Goal: Transaction & Acquisition: Purchase product/service

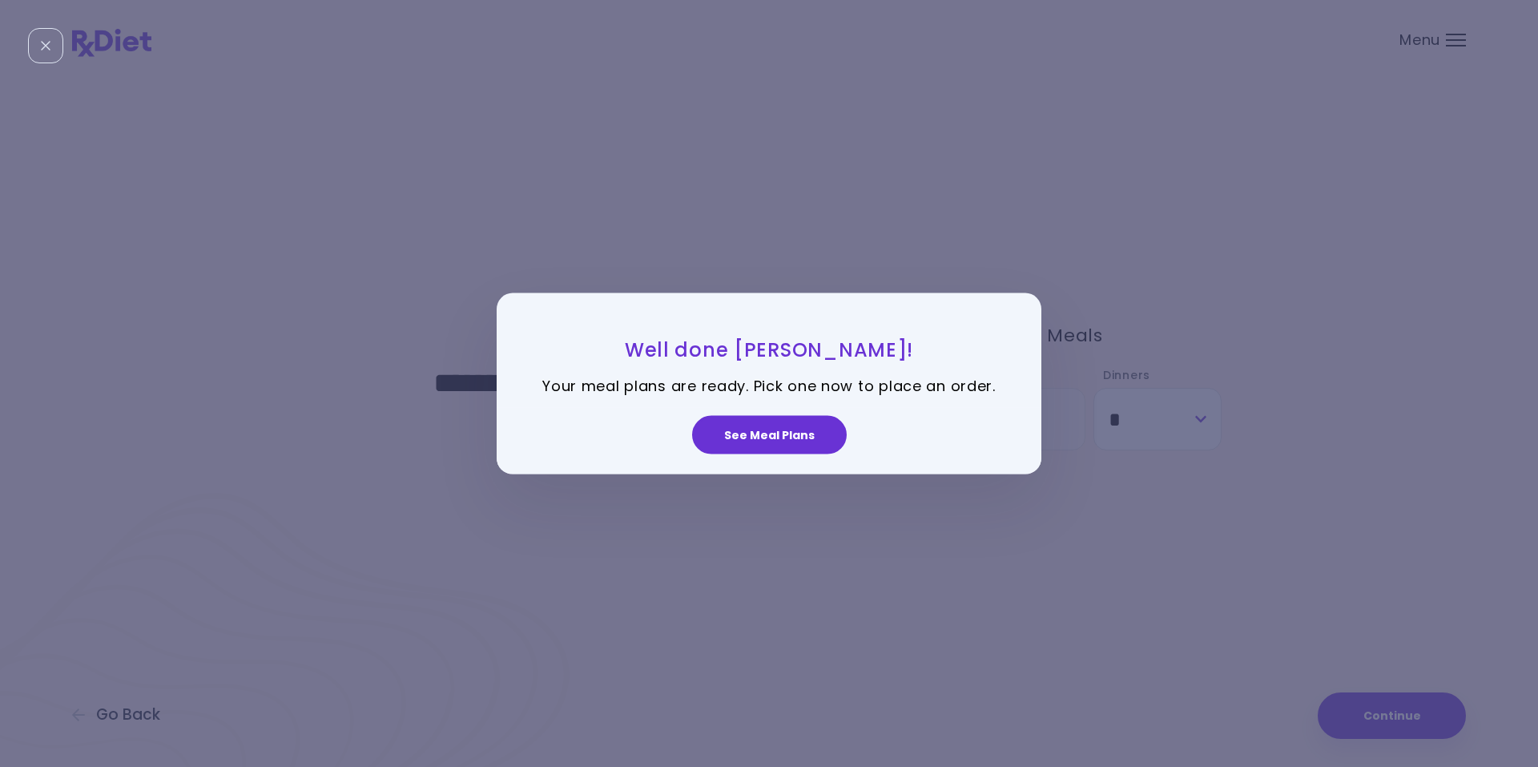
select select "*"
click at [772, 435] on button "See Meal Plans" at bounding box center [769, 435] width 155 height 38
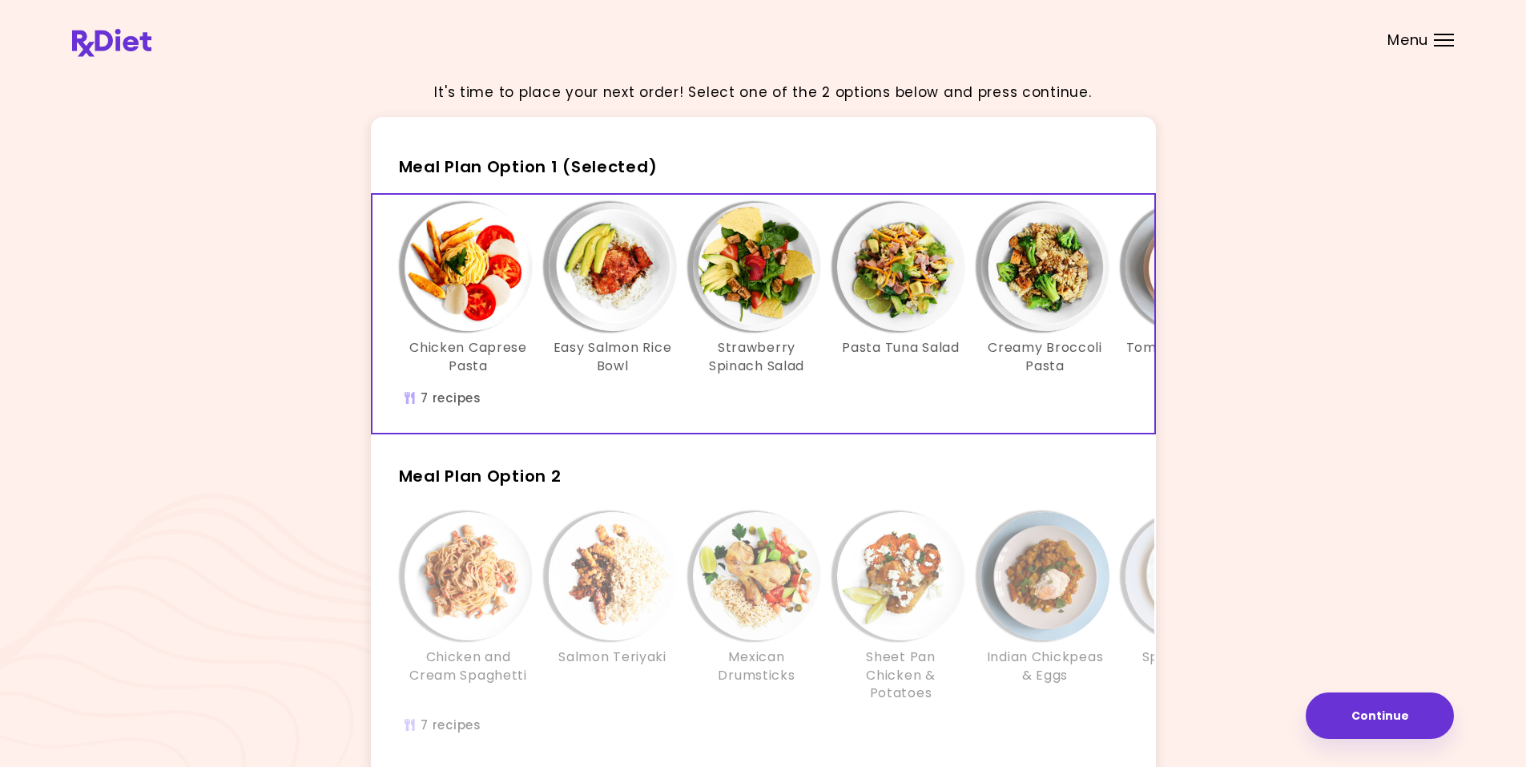
click at [610, 289] on img "Info - Easy Salmon Rice Bowl - Meal Plan Option 1 (Selected)" at bounding box center [613, 267] width 128 height 128
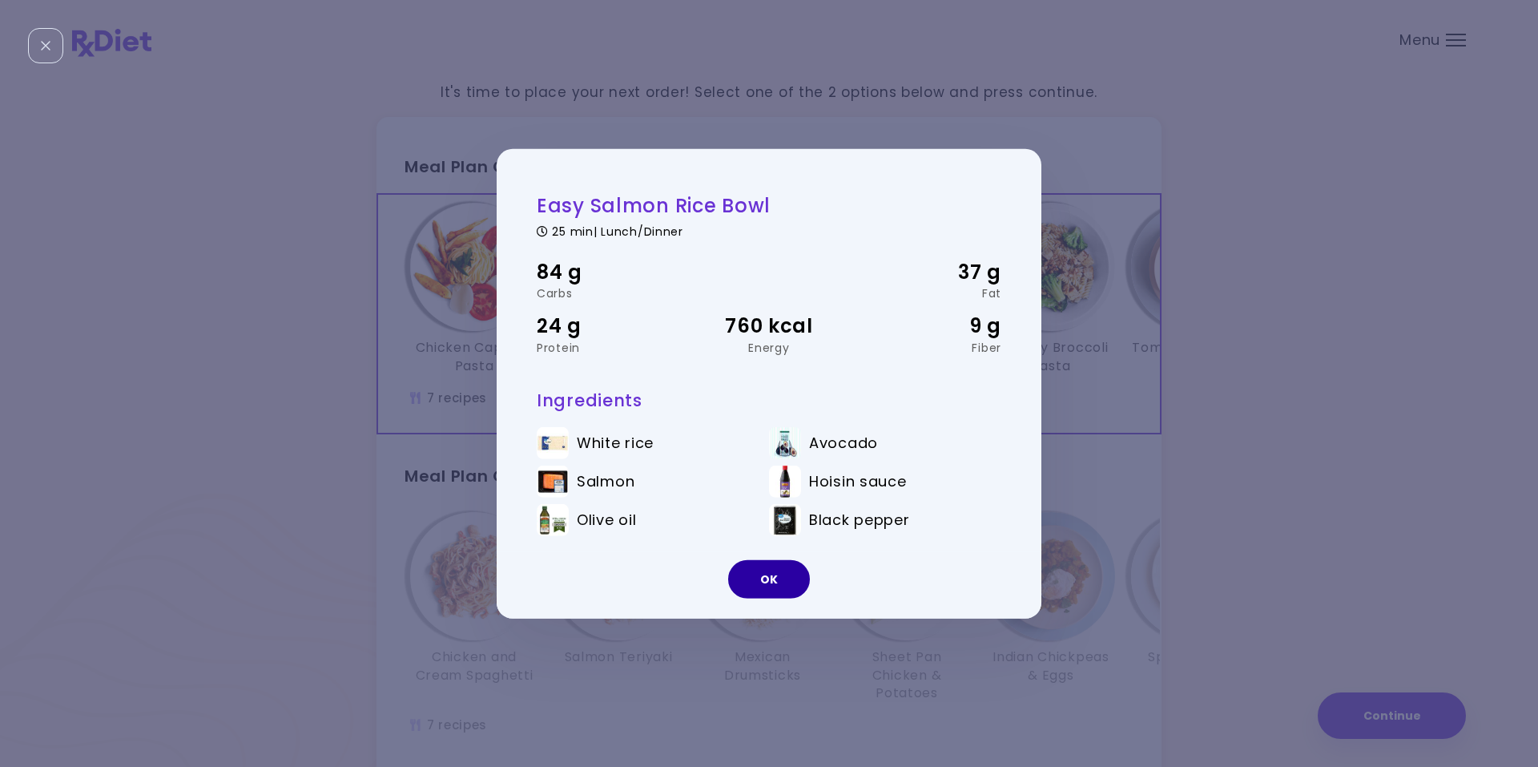
click at [759, 571] on button "OK" at bounding box center [769, 579] width 82 height 38
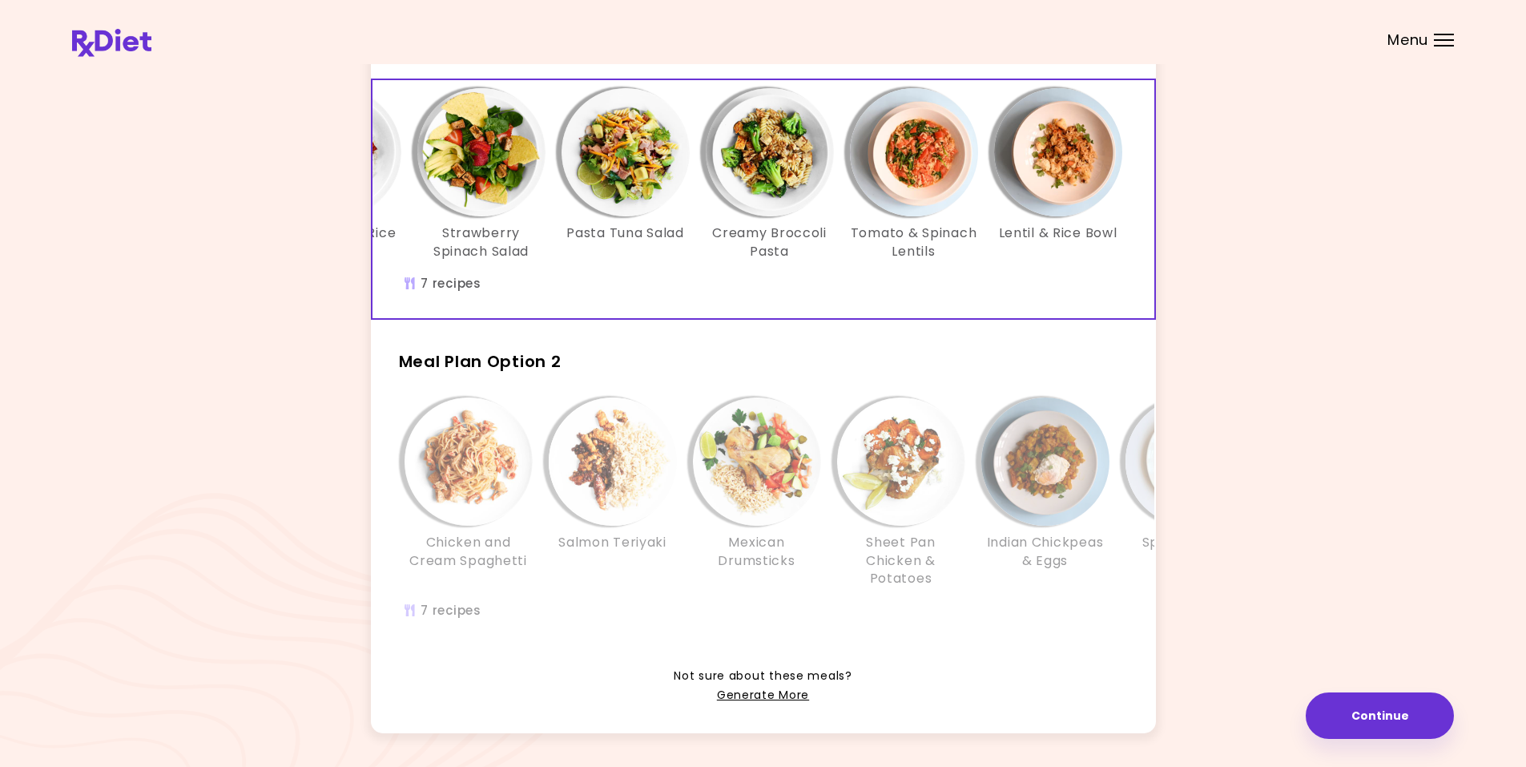
scroll to position [193, 0]
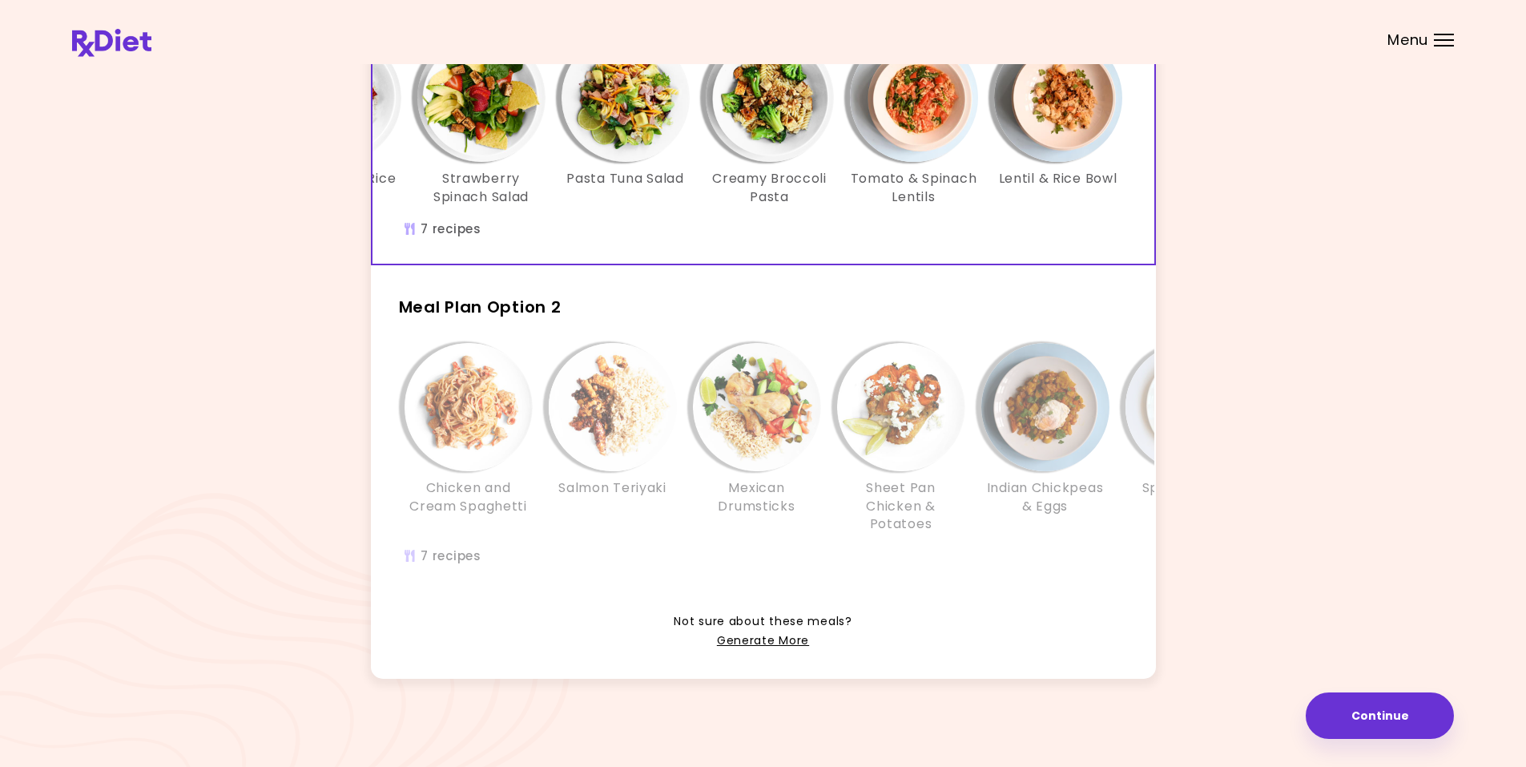
click at [613, 536] on div "Chicken and Cream Spaghetti Salmon Teriyaki Mexican Drumsticks Sheet Pan Chicke…" at bounding box center [902, 446] width 1010 height 206
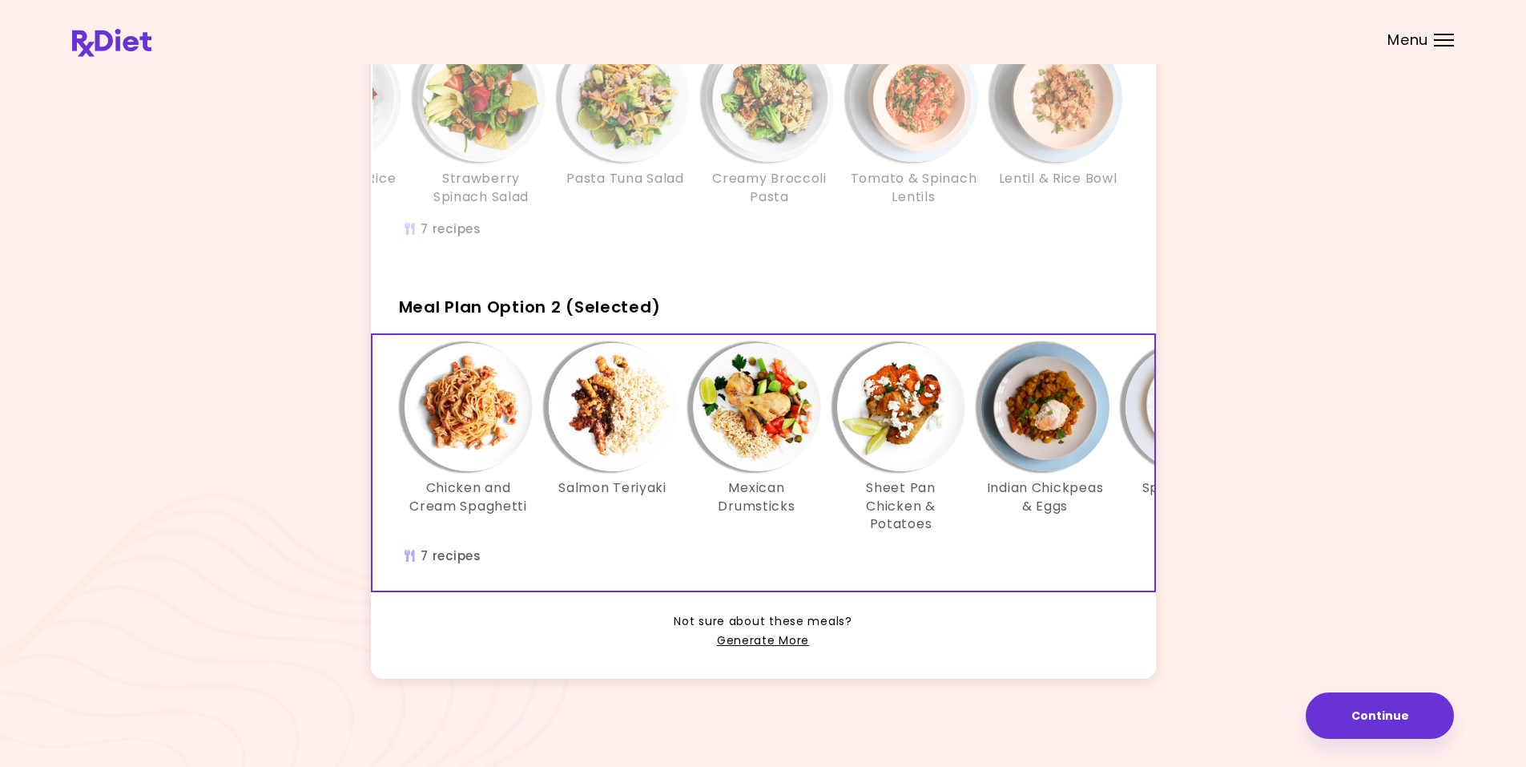
click at [603, 399] on img "Info - Salmon Teriyaki - Meal Plan Option 2 (Selected)" at bounding box center [613, 407] width 128 height 128
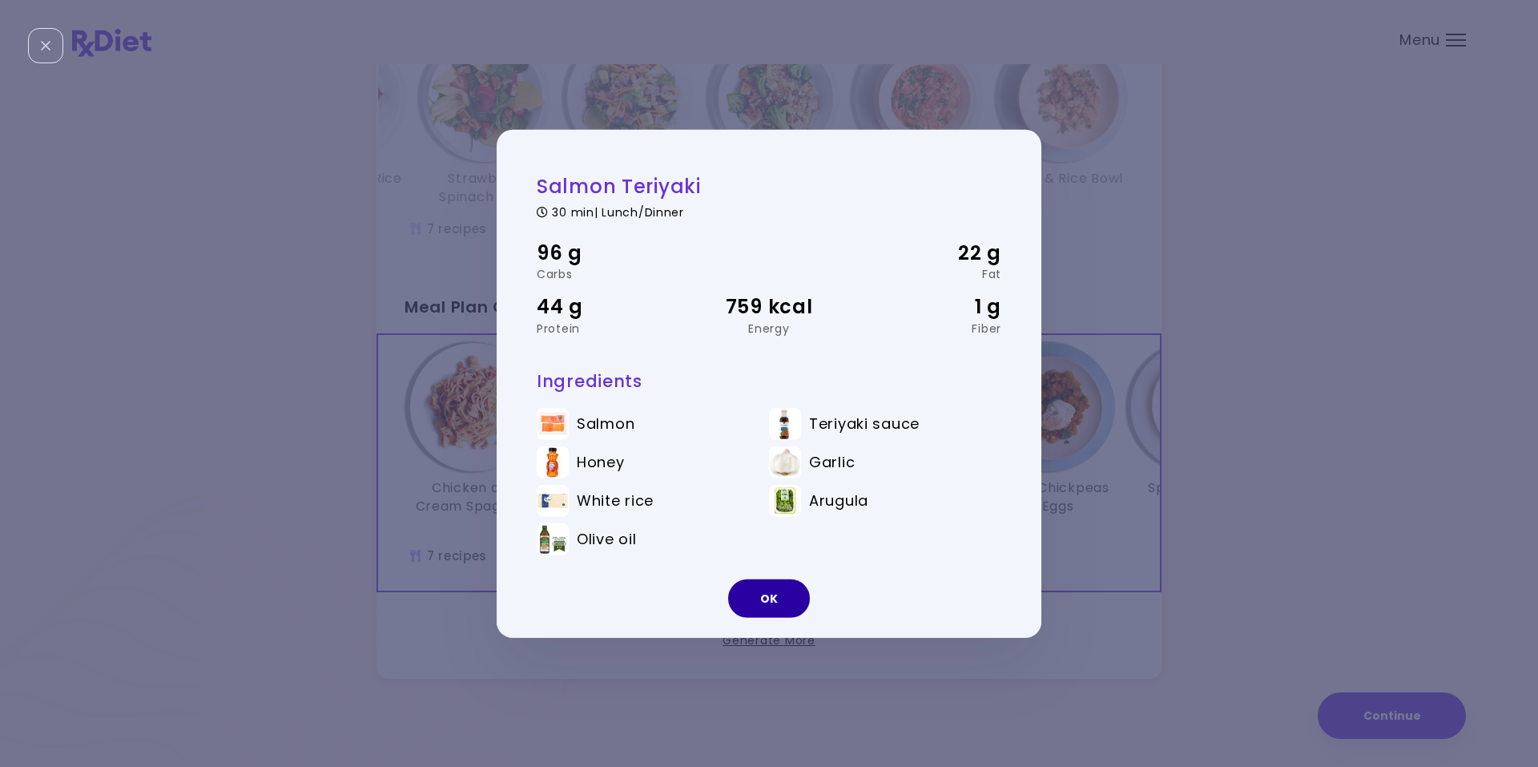
click at [761, 594] on button "OK" at bounding box center [769, 598] width 82 height 38
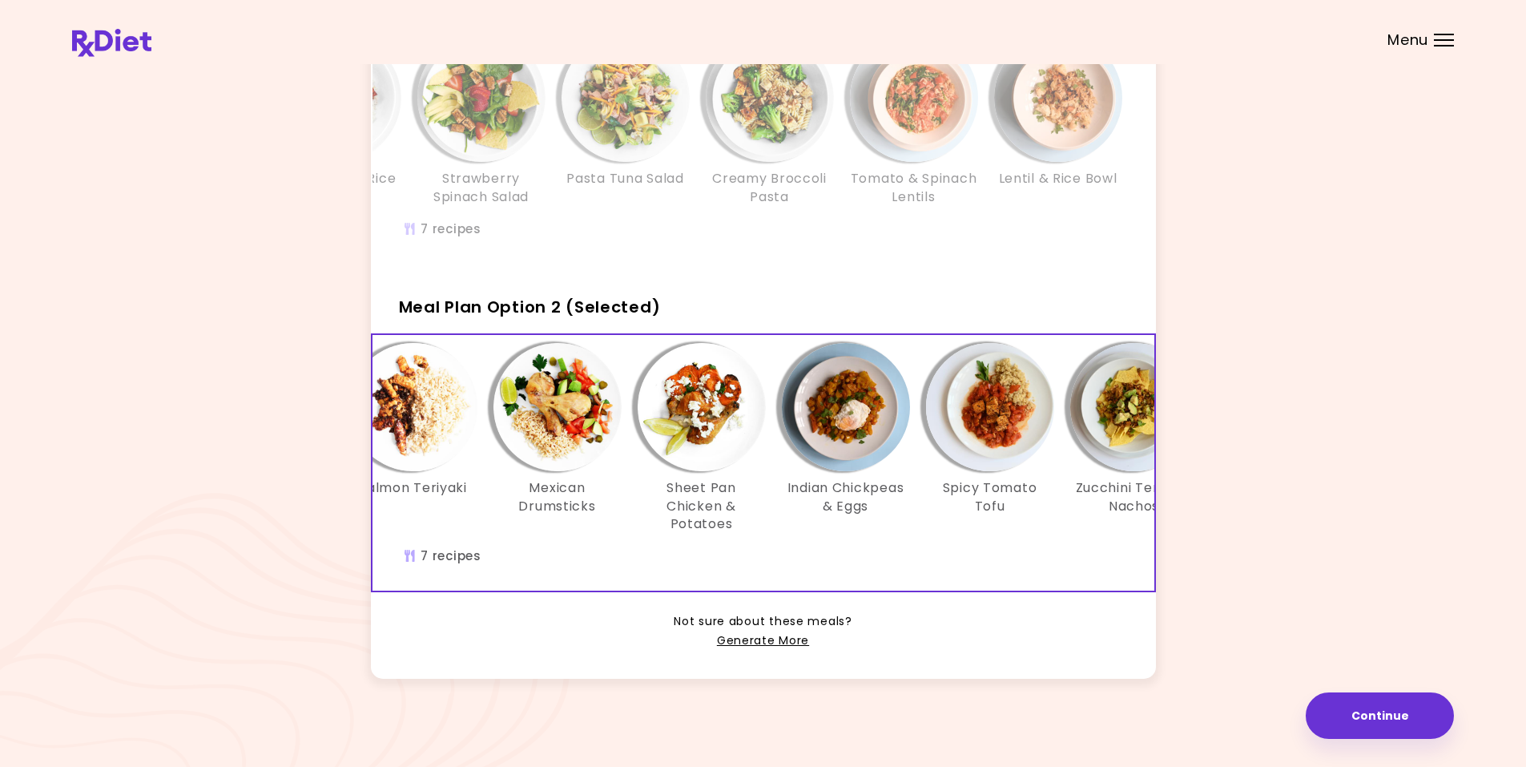
scroll to position [0, 200]
click at [685, 377] on img "Info - Sheet Pan Chicken & Potatoes - Meal Plan Option 2 (Selected)" at bounding box center [701, 407] width 128 height 128
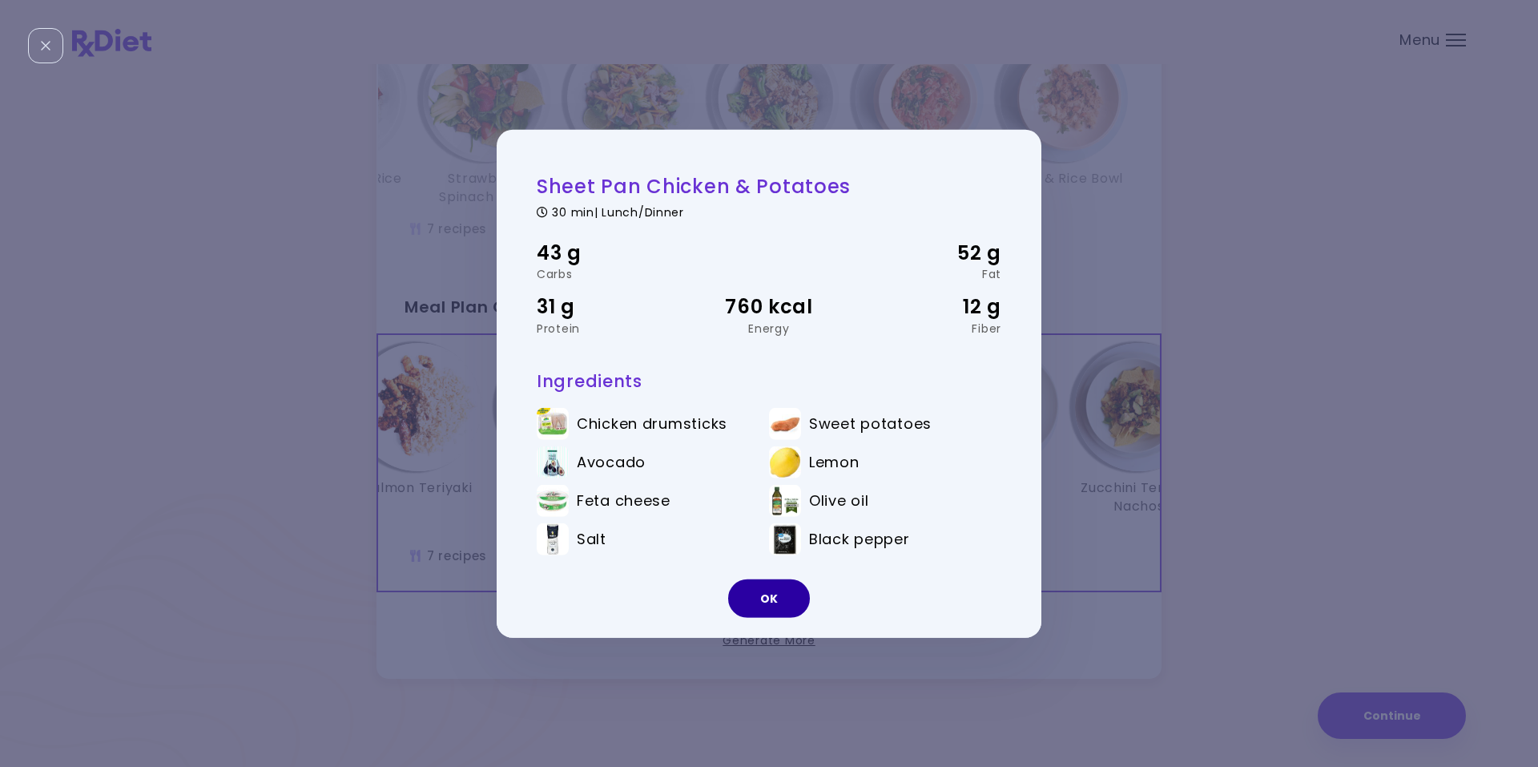
click at [772, 607] on button "OK" at bounding box center [769, 598] width 82 height 38
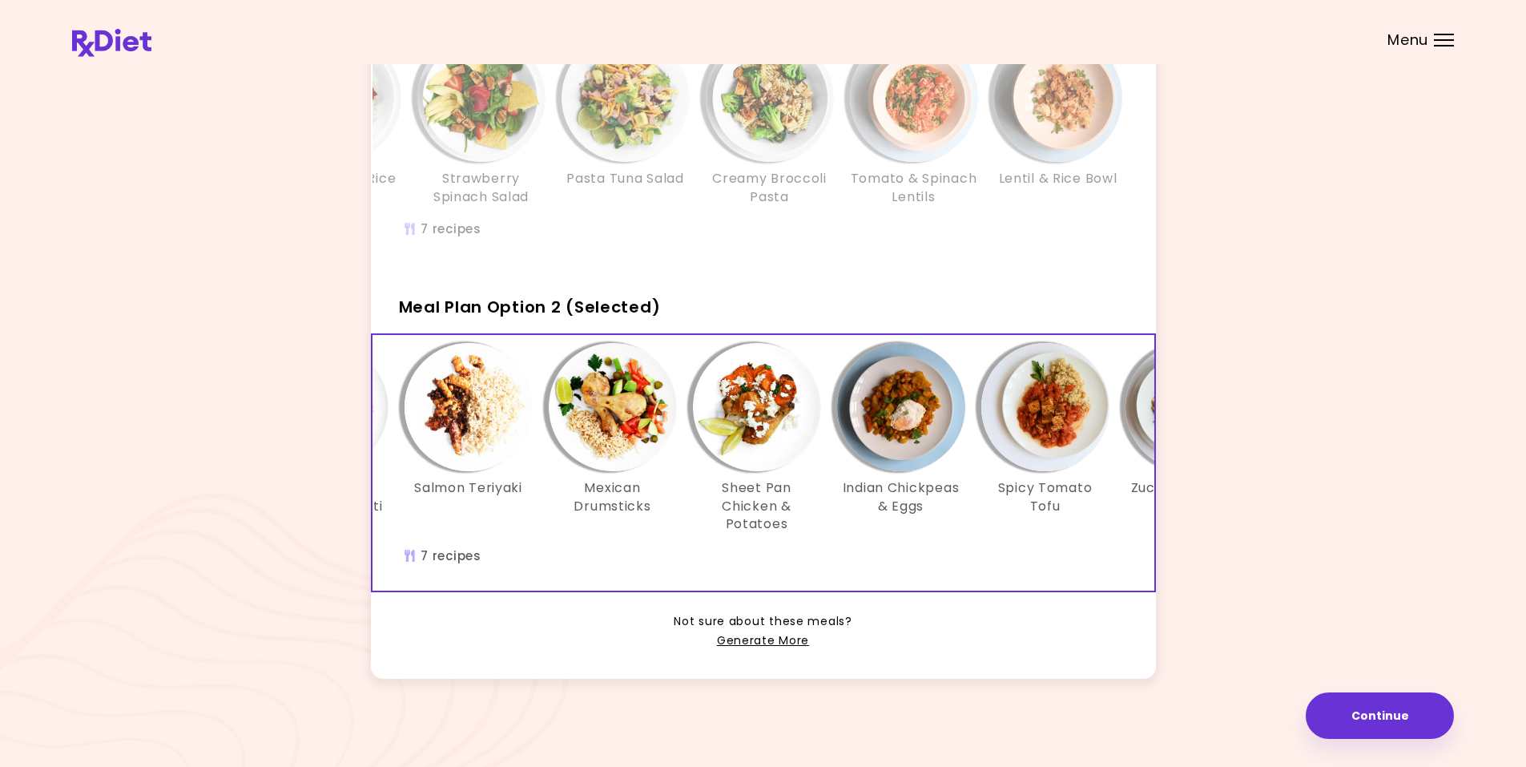
scroll to position [0, 122]
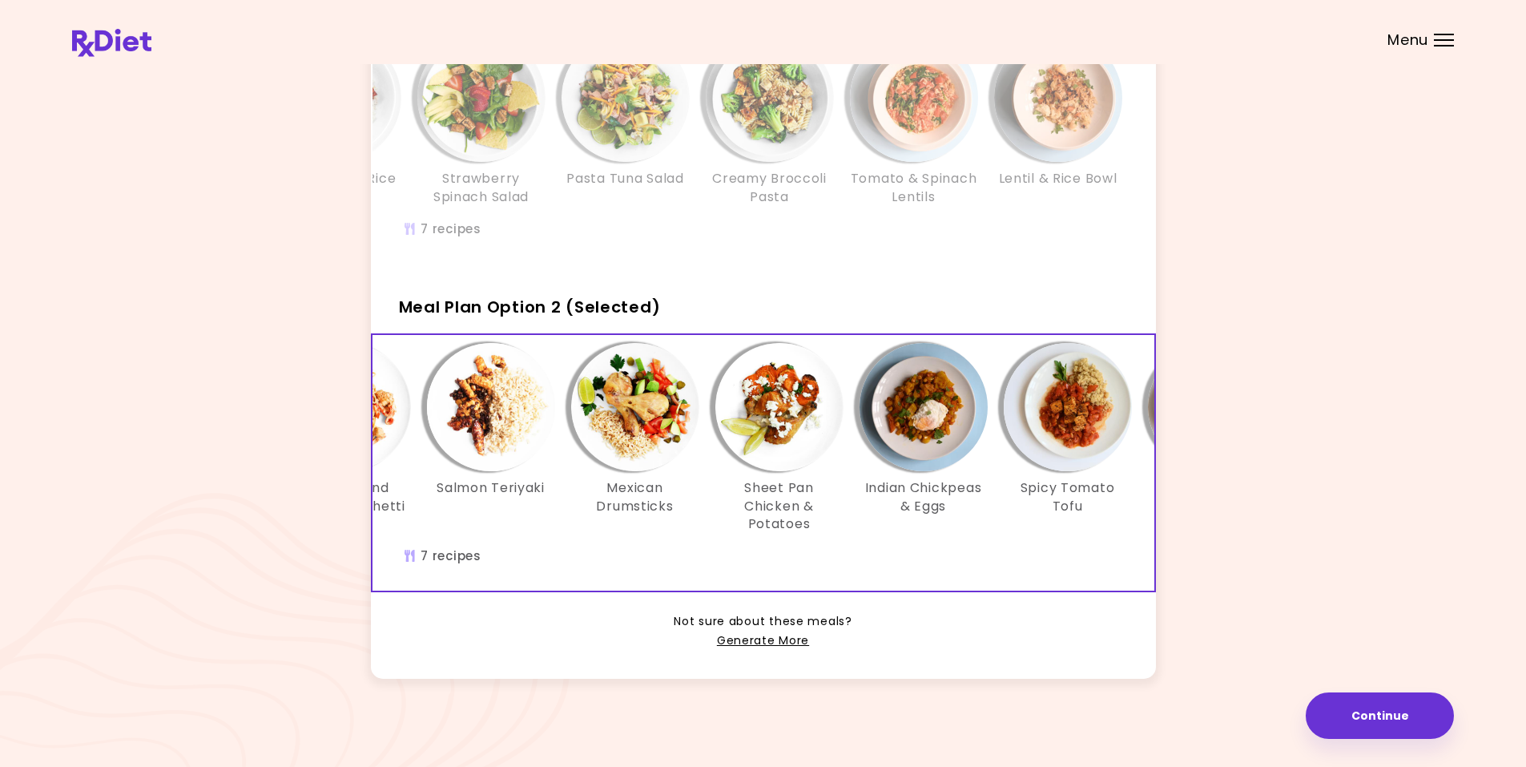
click at [784, 396] on img "Info - Sheet Pan Chicken & Potatoes - Meal Plan Option 2 (Selected)" at bounding box center [780, 407] width 128 height 128
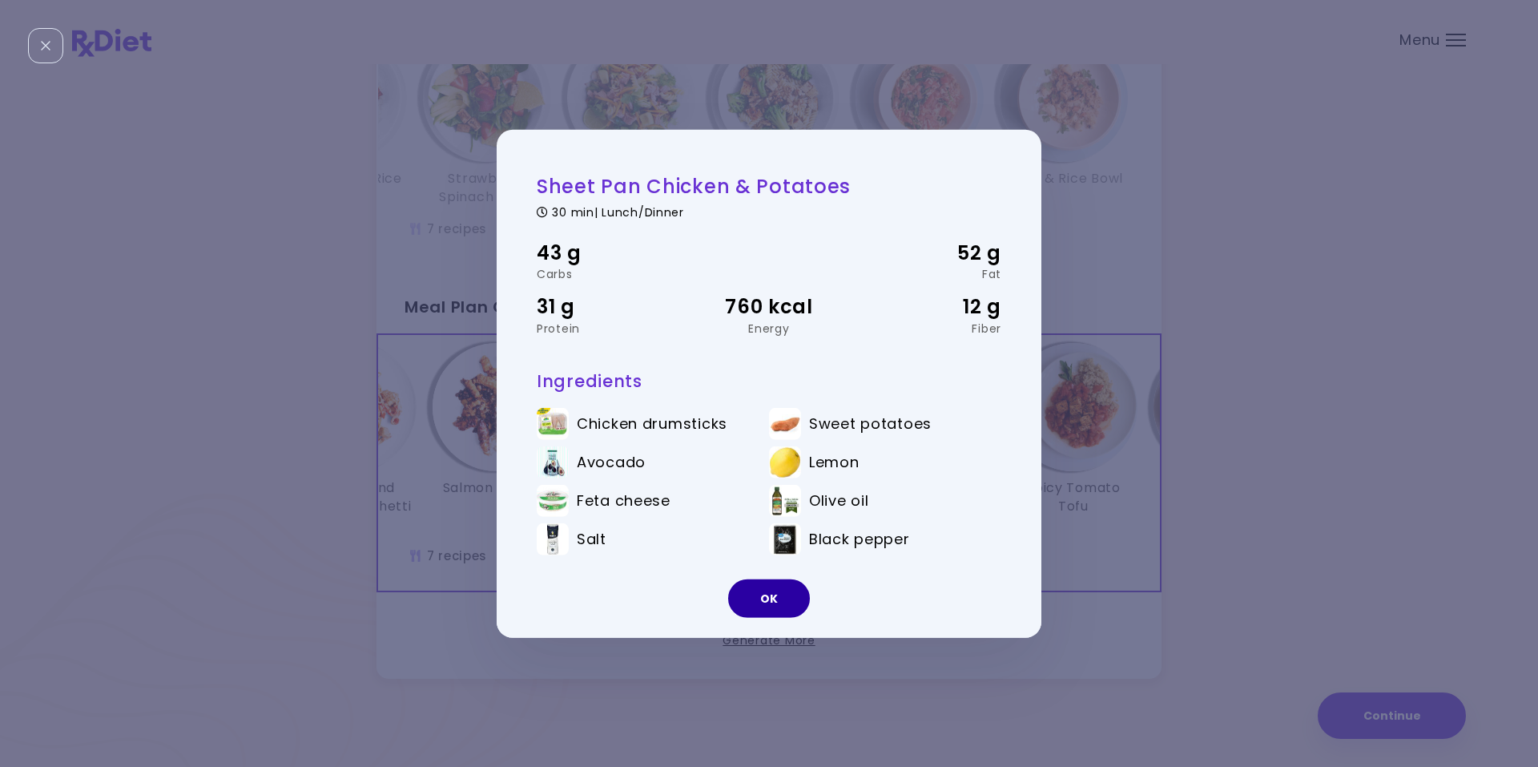
click at [764, 595] on button "OK" at bounding box center [769, 598] width 82 height 38
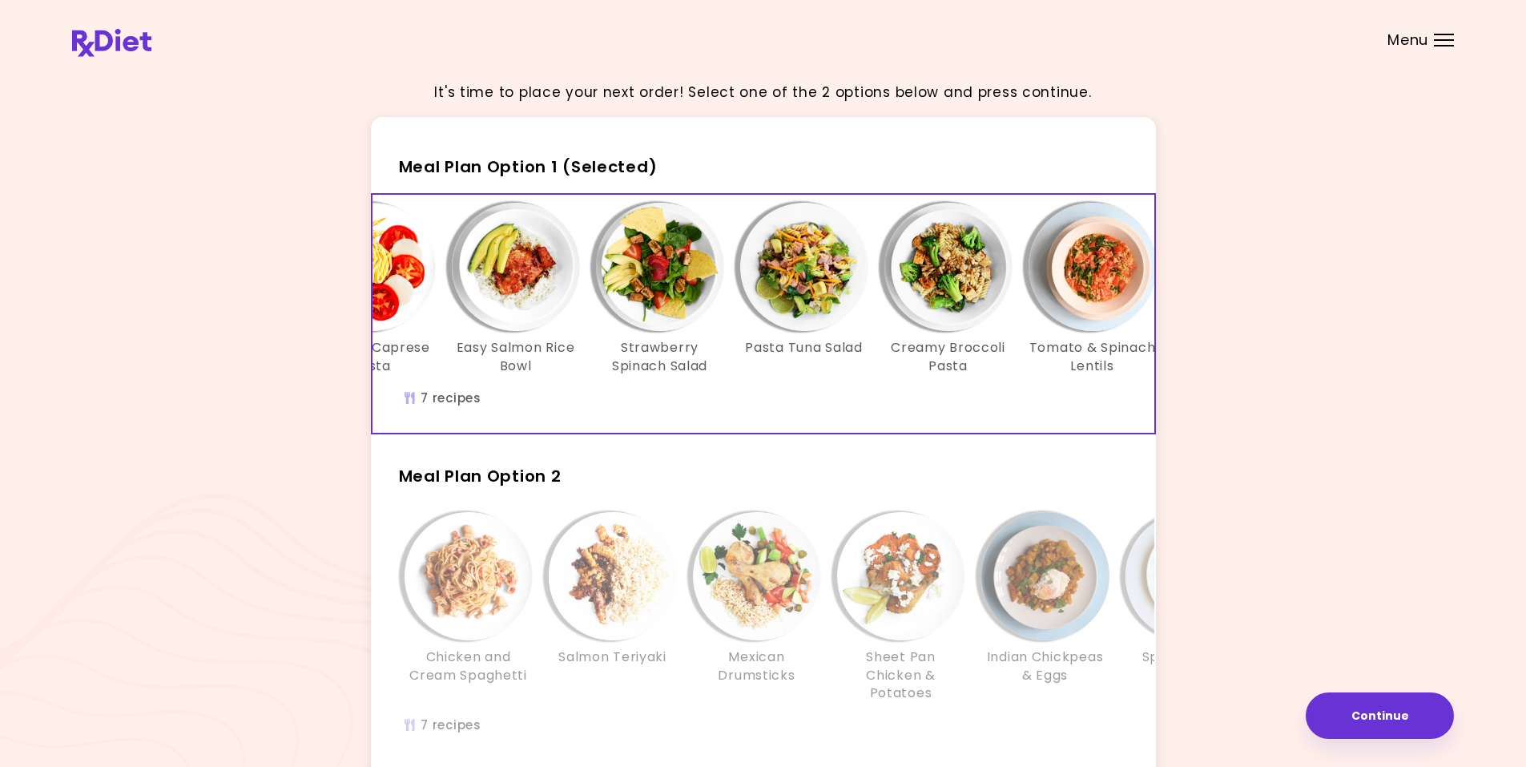
scroll to position [0, 98]
click at [504, 263] on img "Info - Easy Salmon Rice Bowl - Meal Plan Option 1 (Selected)" at bounding box center [515, 267] width 128 height 128
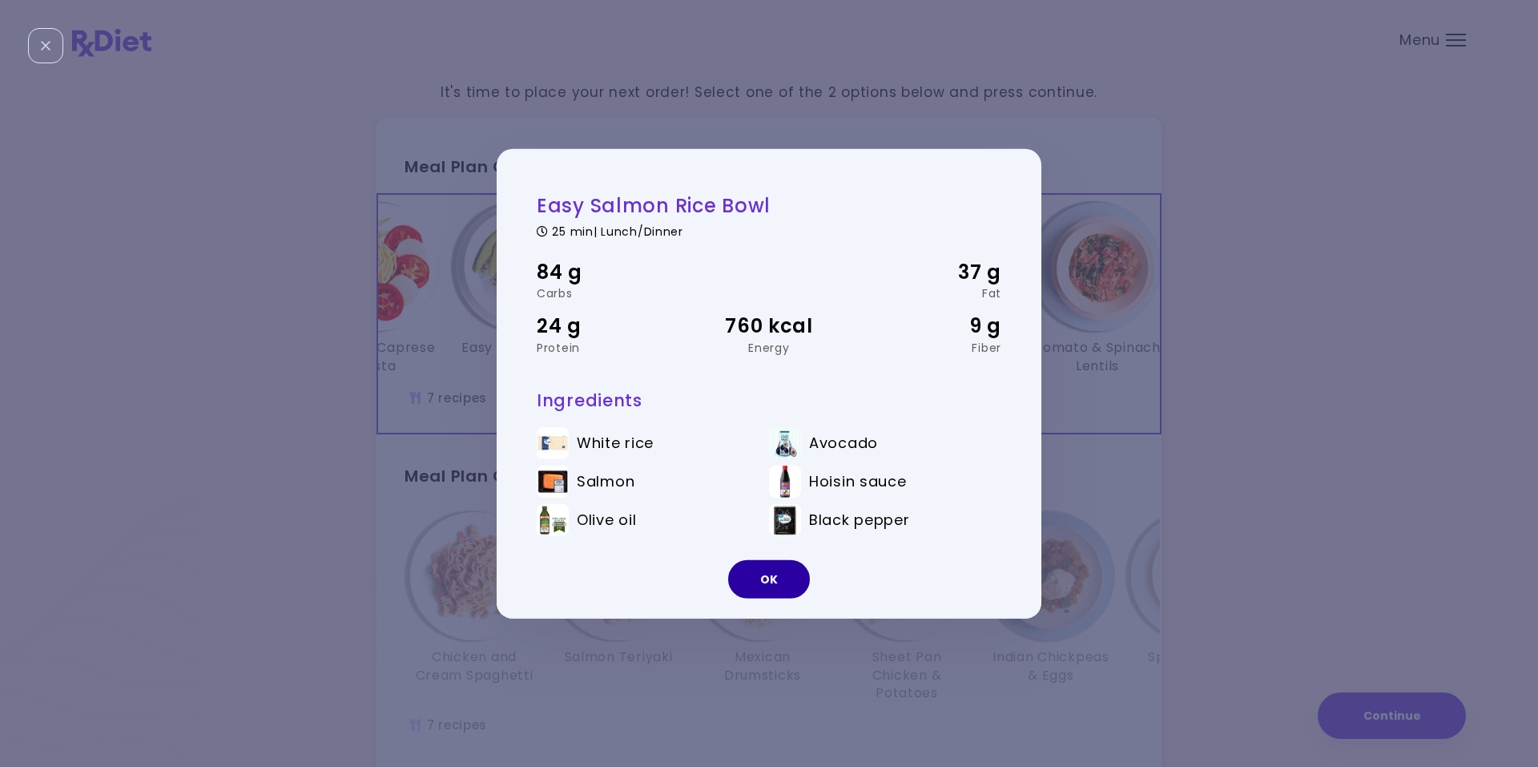
click at [765, 583] on button "OK" at bounding box center [769, 579] width 82 height 38
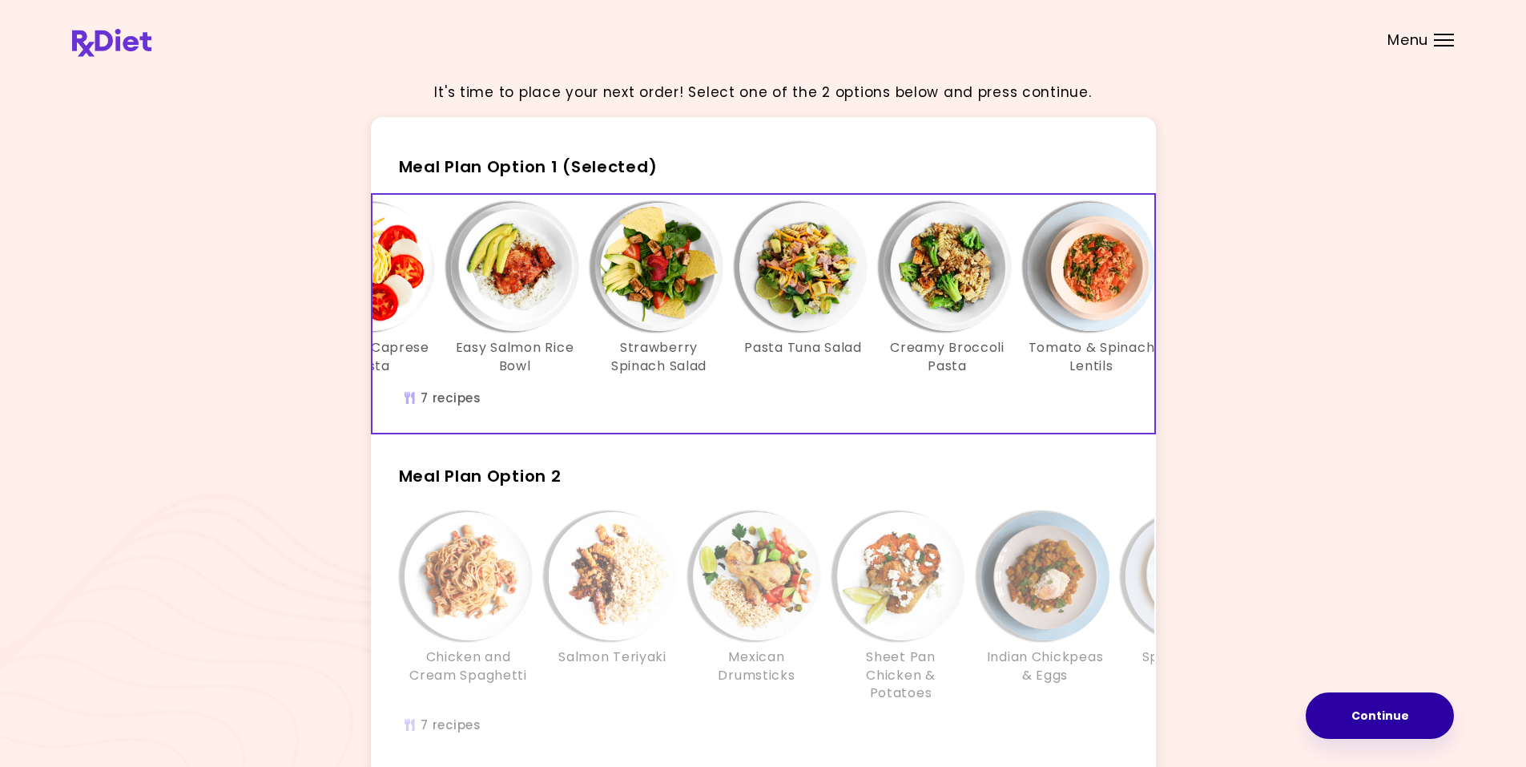
click at [1355, 711] on button "Continue" at bounding box center [1380, 715] width 148 height 46
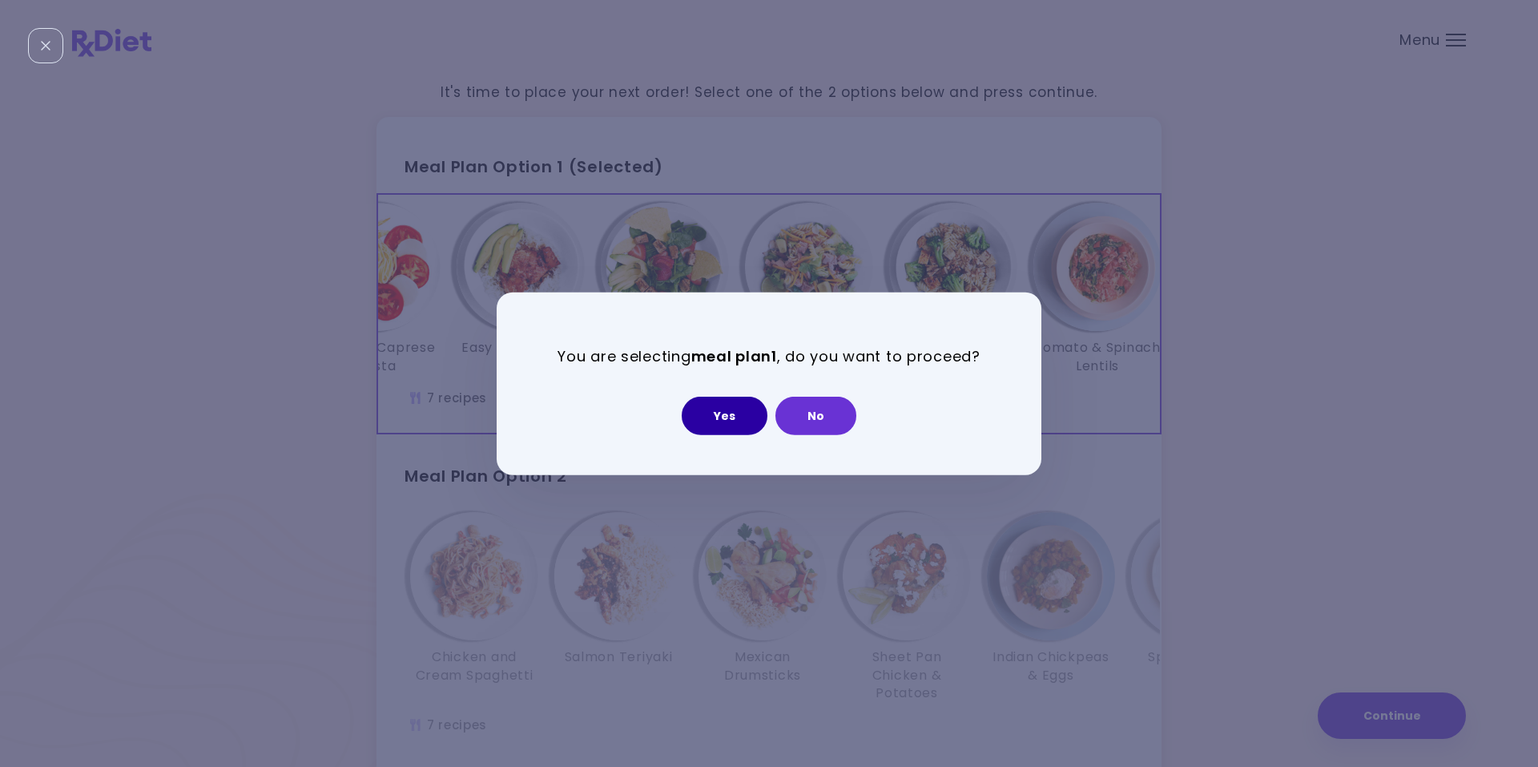
click at [716, 420] on button "Yes" at bounding box center [725, 416] width 86 height 38
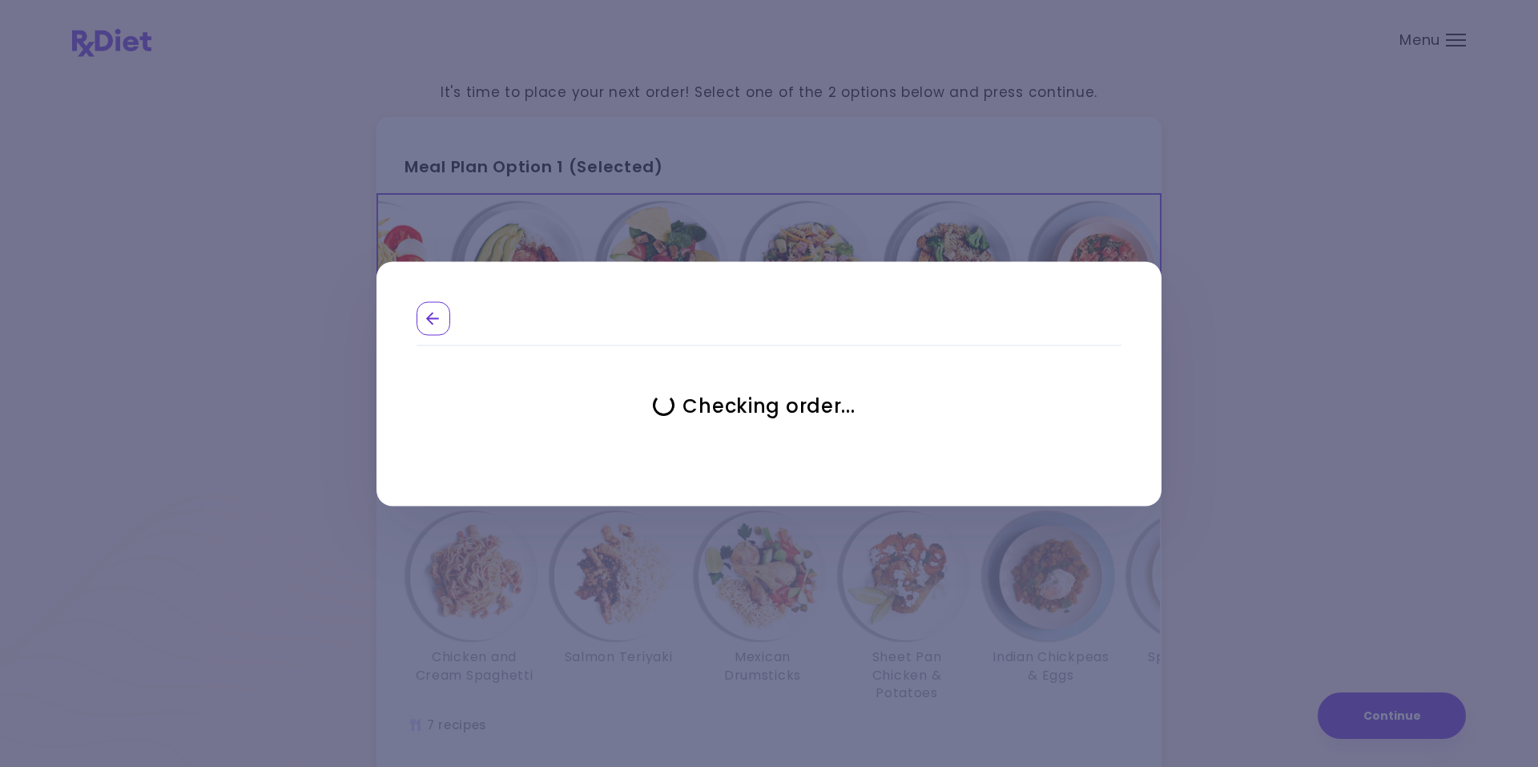
select select "**********"
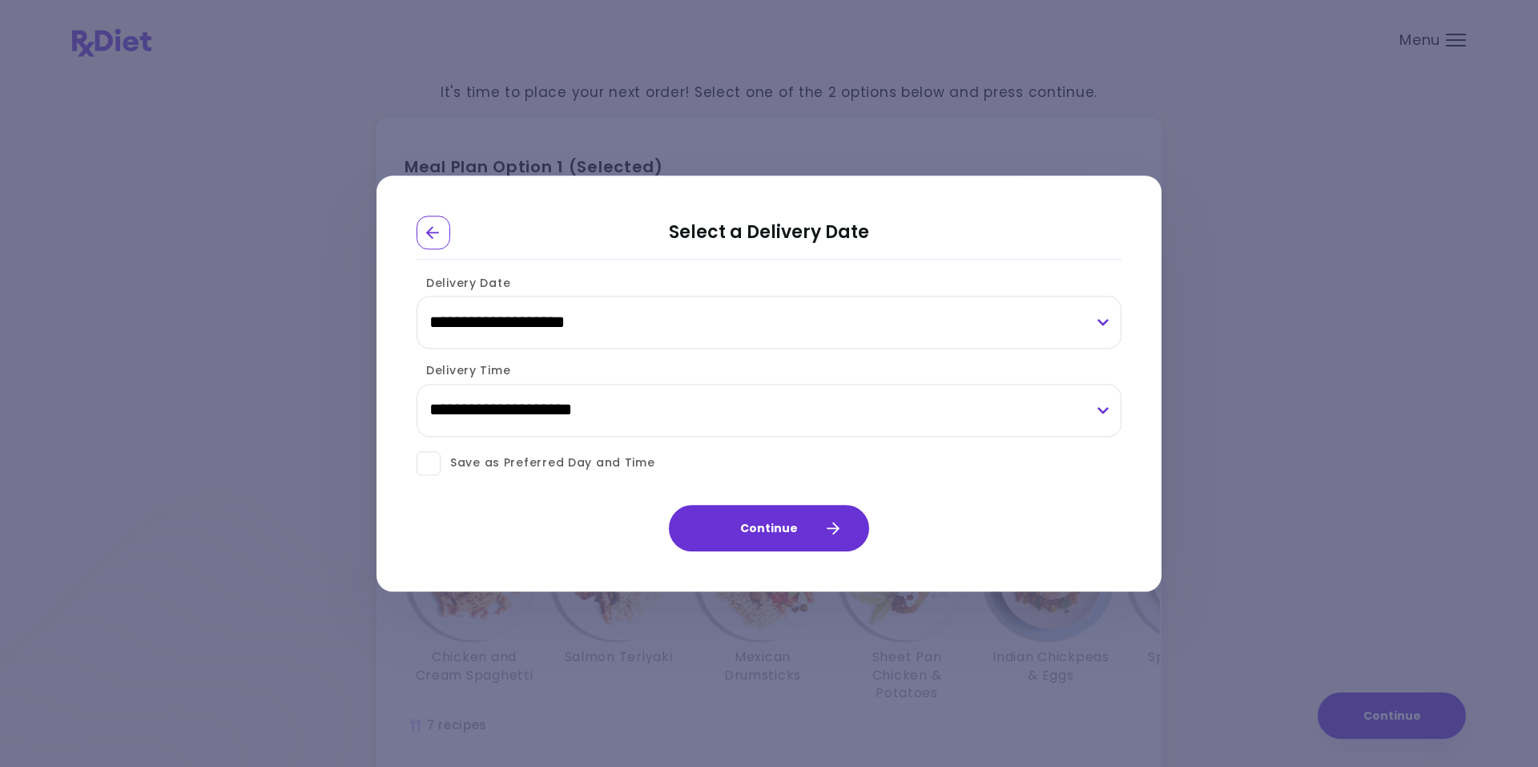
click at [434, 470] on span at bounding box center [429, 463] width 24 height 24
click at [751, 540] on button "Continue" at bounding box center [769, 528] width 200 height 46
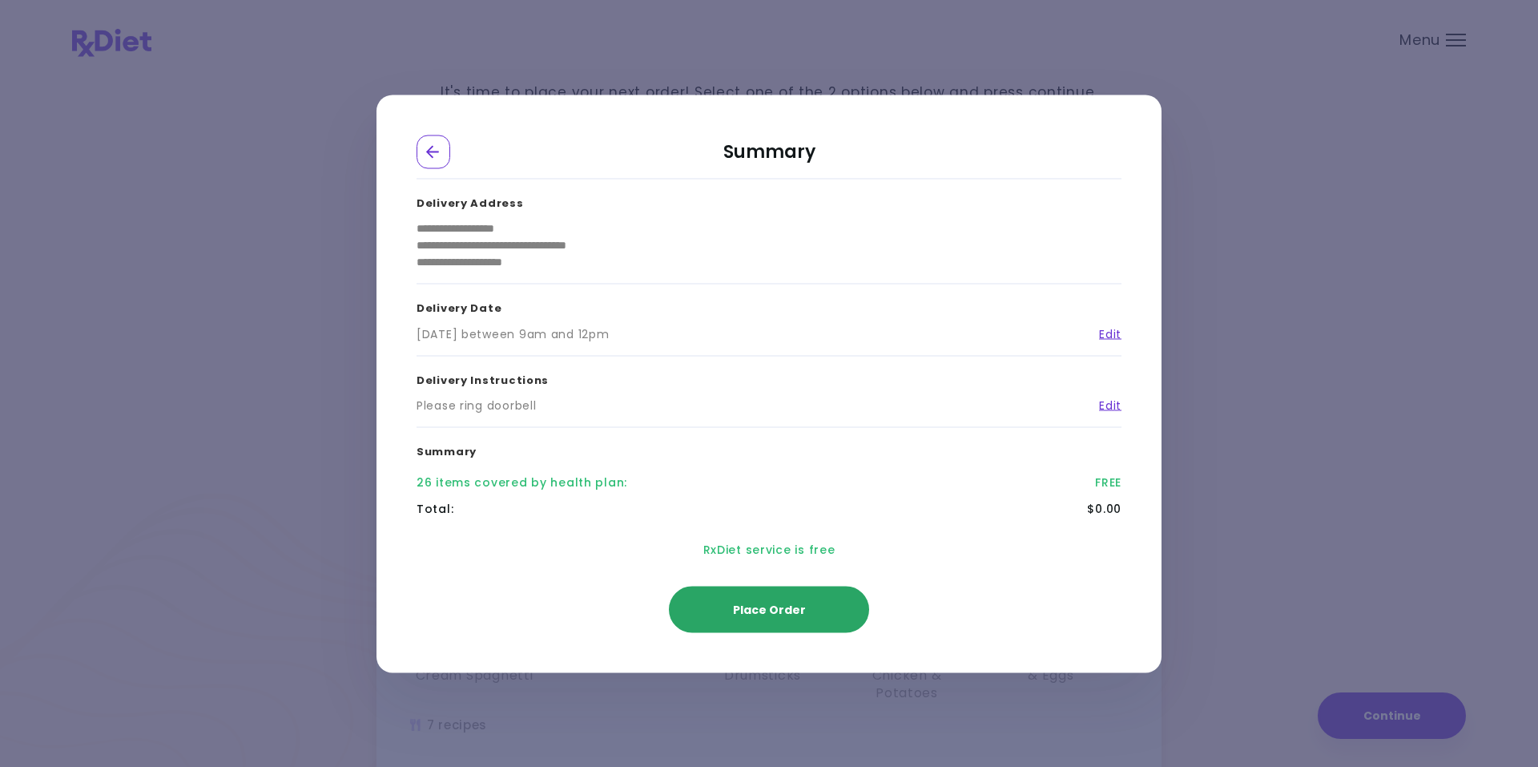
click at [782, 611] on span "Place Order" at bounding box center [769, 609] width 73 height 16
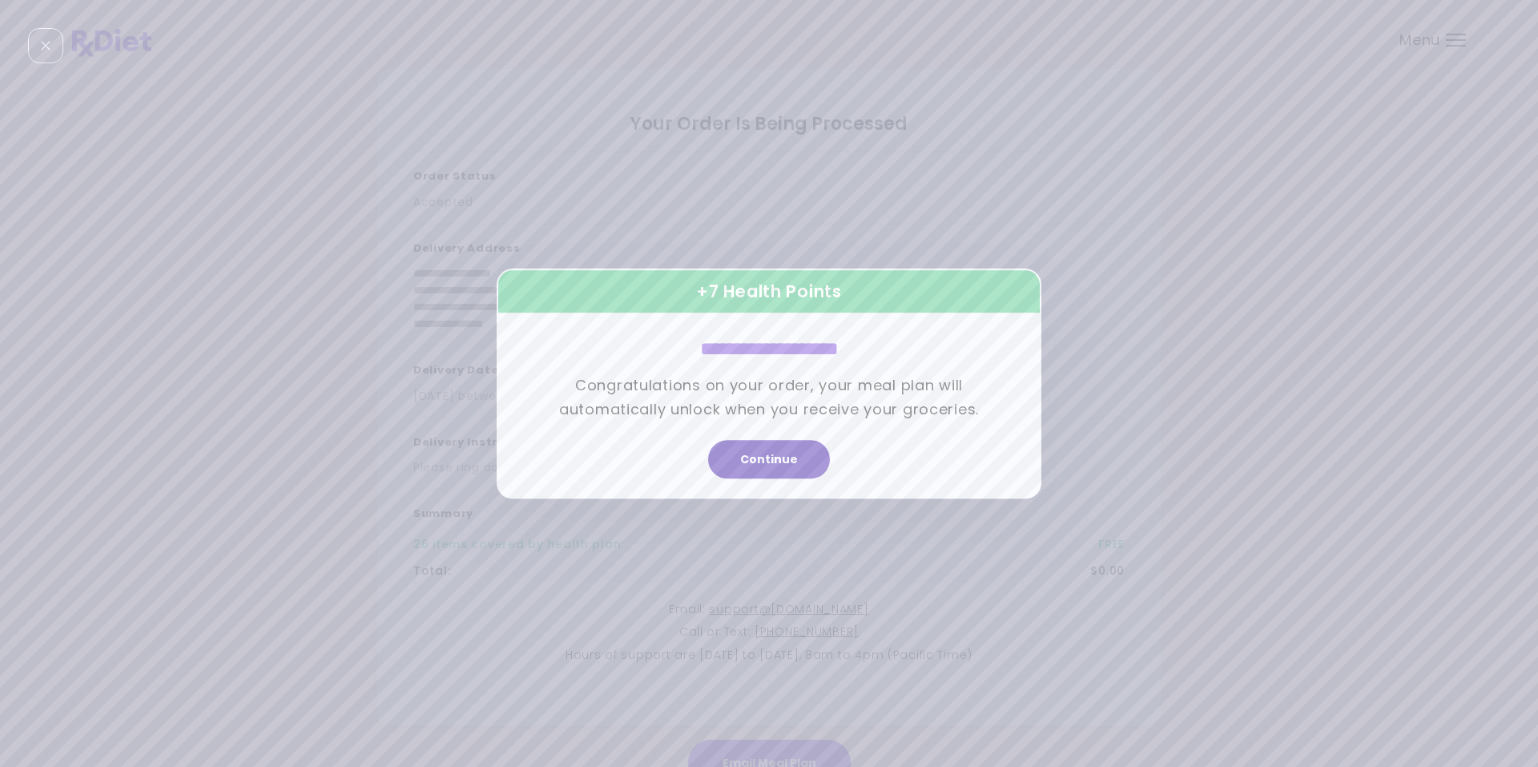
click at [768, 463] on button "Continue" at bounding box center [769, 459] width 122 height 38
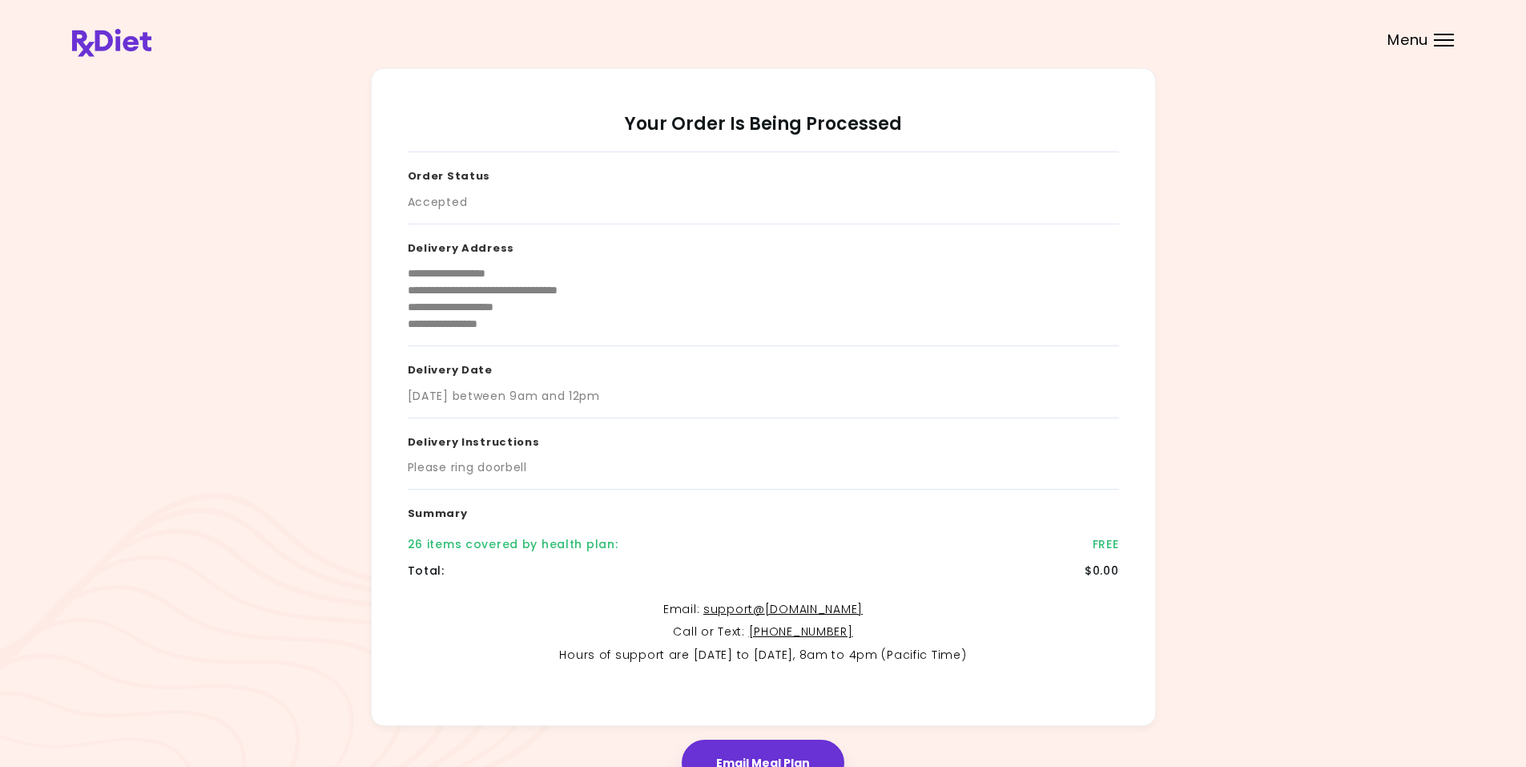
click at [768, 463] on div "Please ring doorbell" at bounding box center [764, 467] width 712 height 17
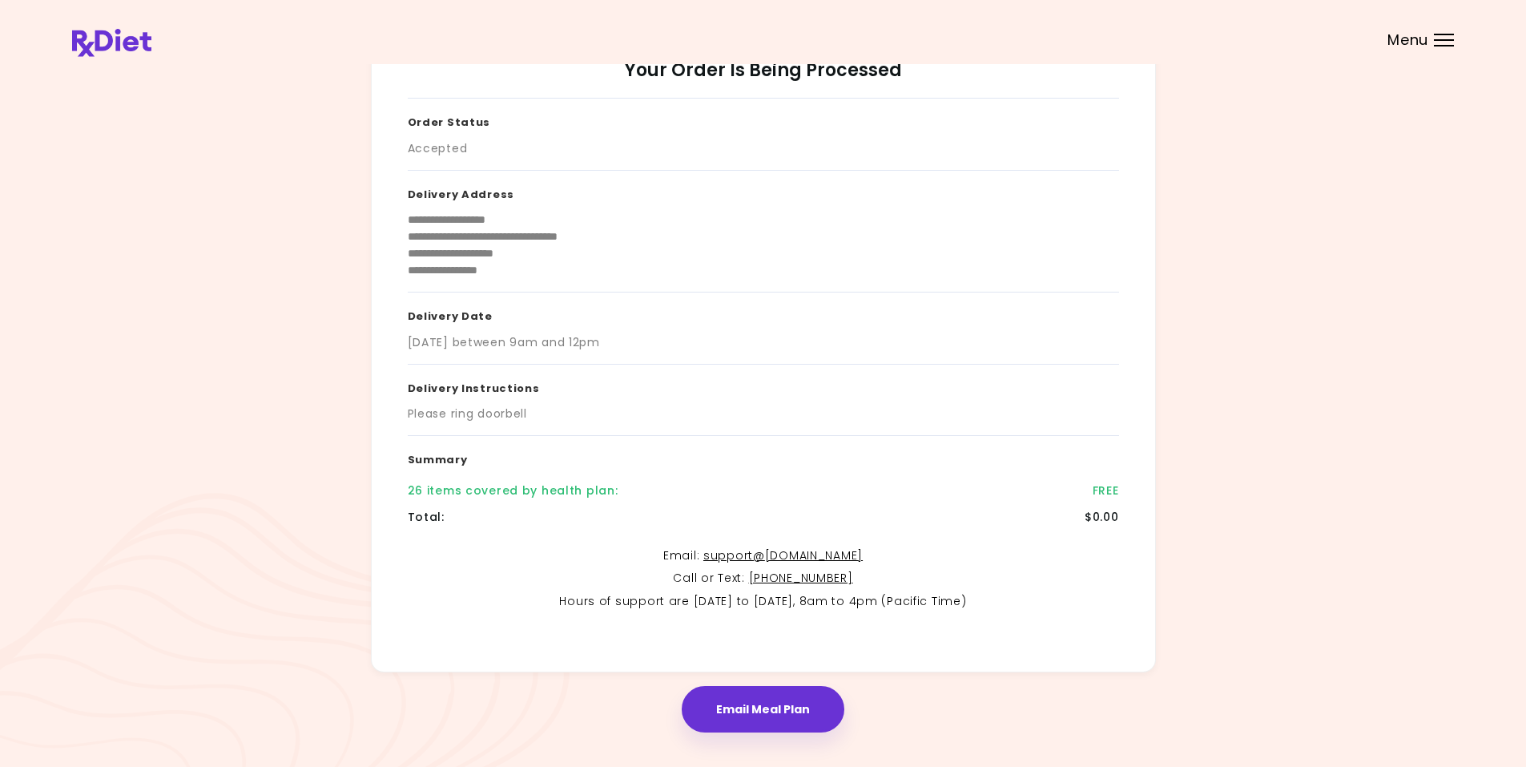
scroll to position [87, 0]
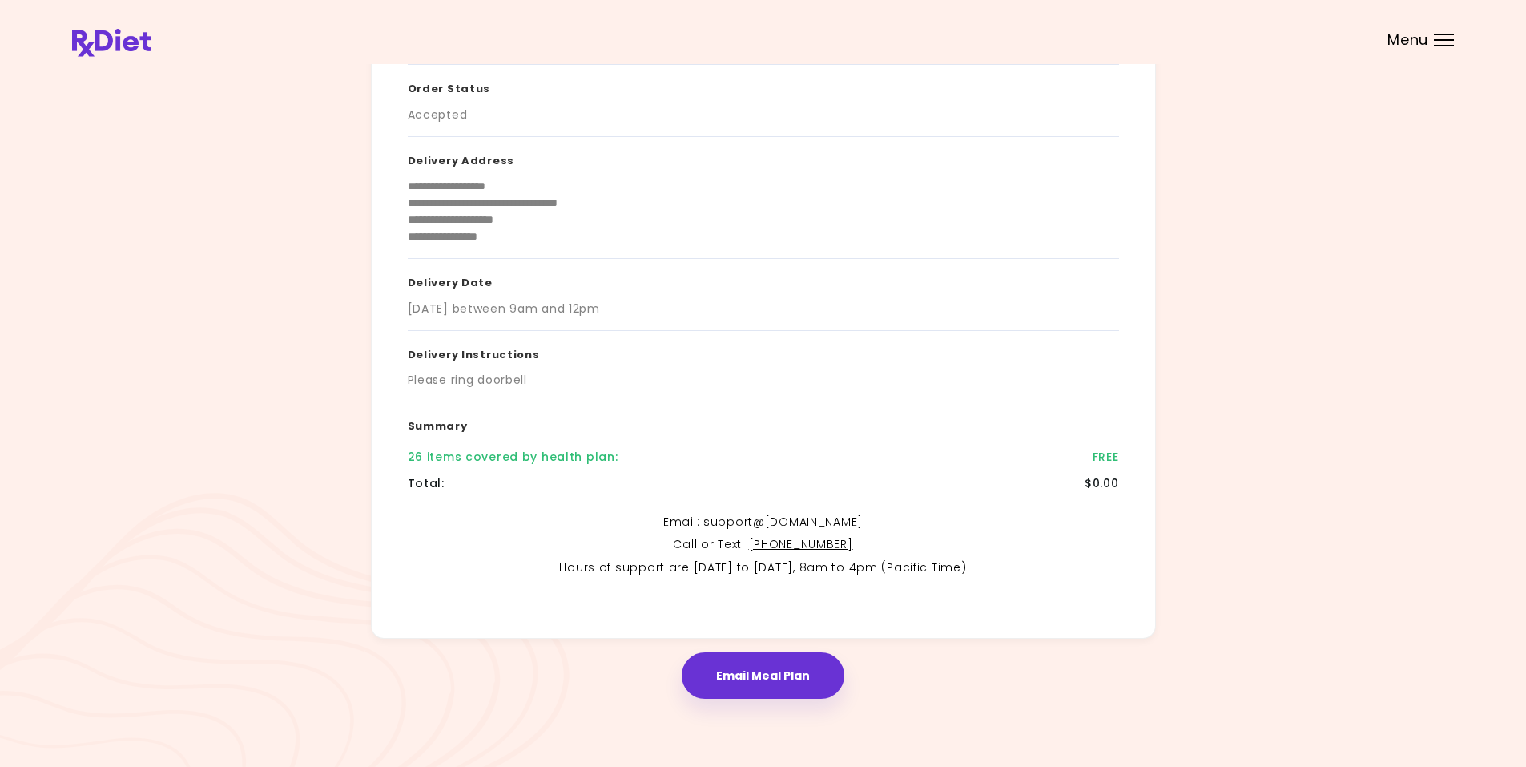
click at [777, 683] on button "Email Meal Plan" at bounding box center [763, 675] width 163 height 46
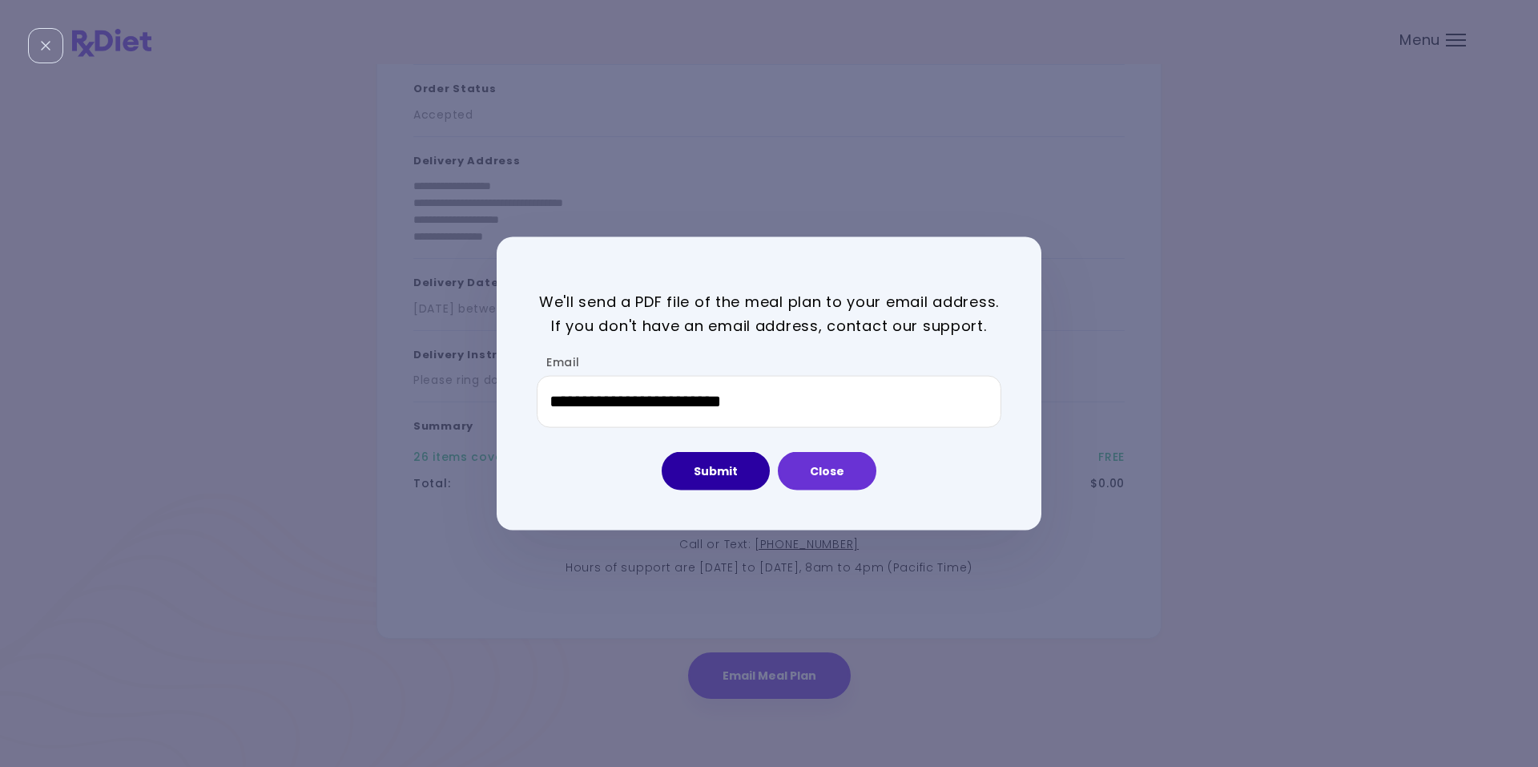
click at [712, 475] on button "Submit" at bounding box center [716, 471] width 108 height 38
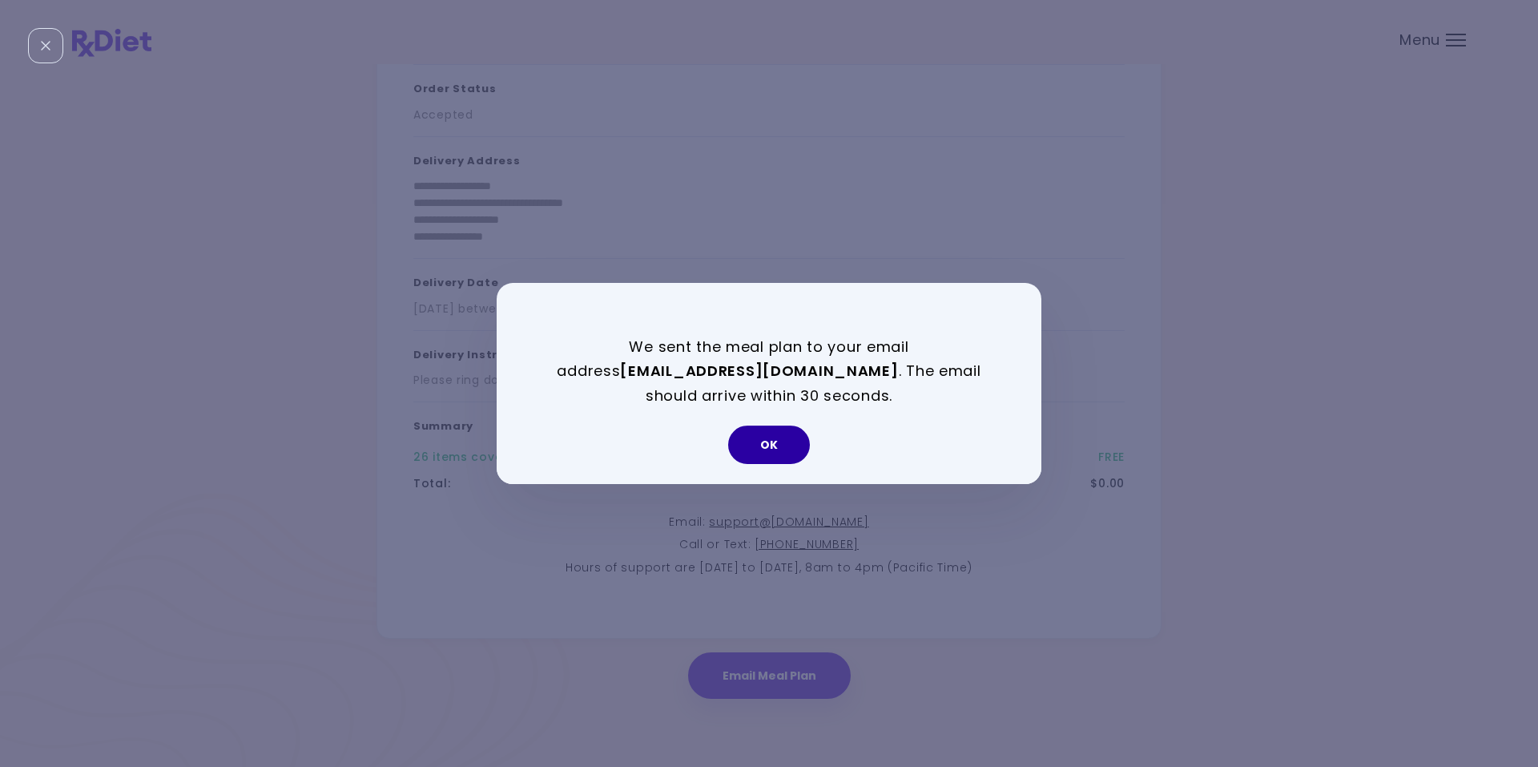
click at [767, 449] on button "OK" at bounding box center [769, 444] width 82 height 38
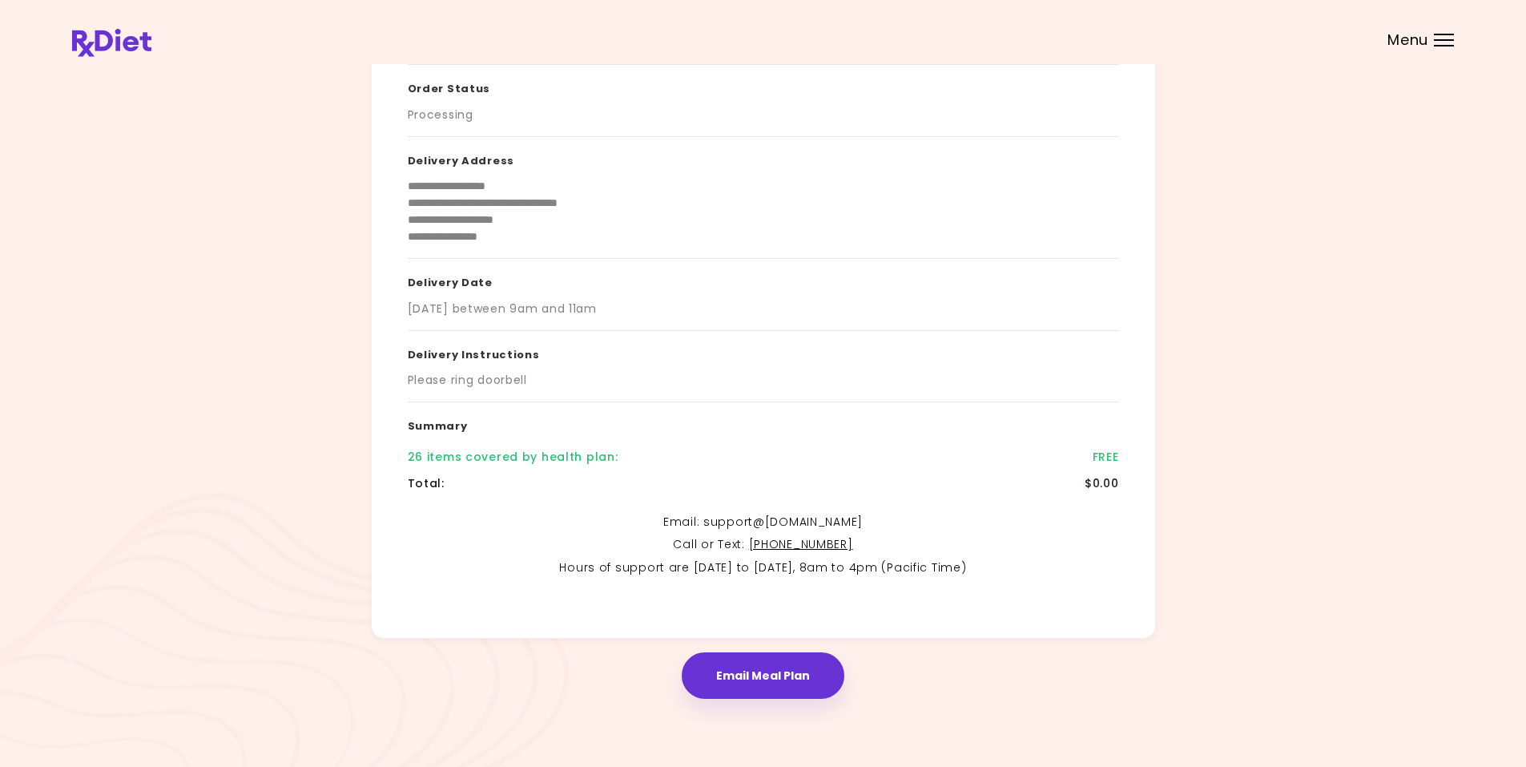
click at [759, 523] on link "support@ [DOMAIN_NAME]" at bounding box center [783, 522] width 159 height 16
click at [751, 521] on link "support@ [DOMAIN_NAME]" at bounding box center [783, 522] width 159 height 16
drag, startPoint x: 714, startPoint y: 522, endPoint x: 861, endPoint y: 523, distance: 146.6
click at [861, 523] on p "Email : support@ [DOMAIN_NAME]" at bounding box center [764, 522] width 712 height 19
drag, startPoint x: 861, startPoint y: 523, endPoint x: 768, endPoint y: 521, distance: 93.0
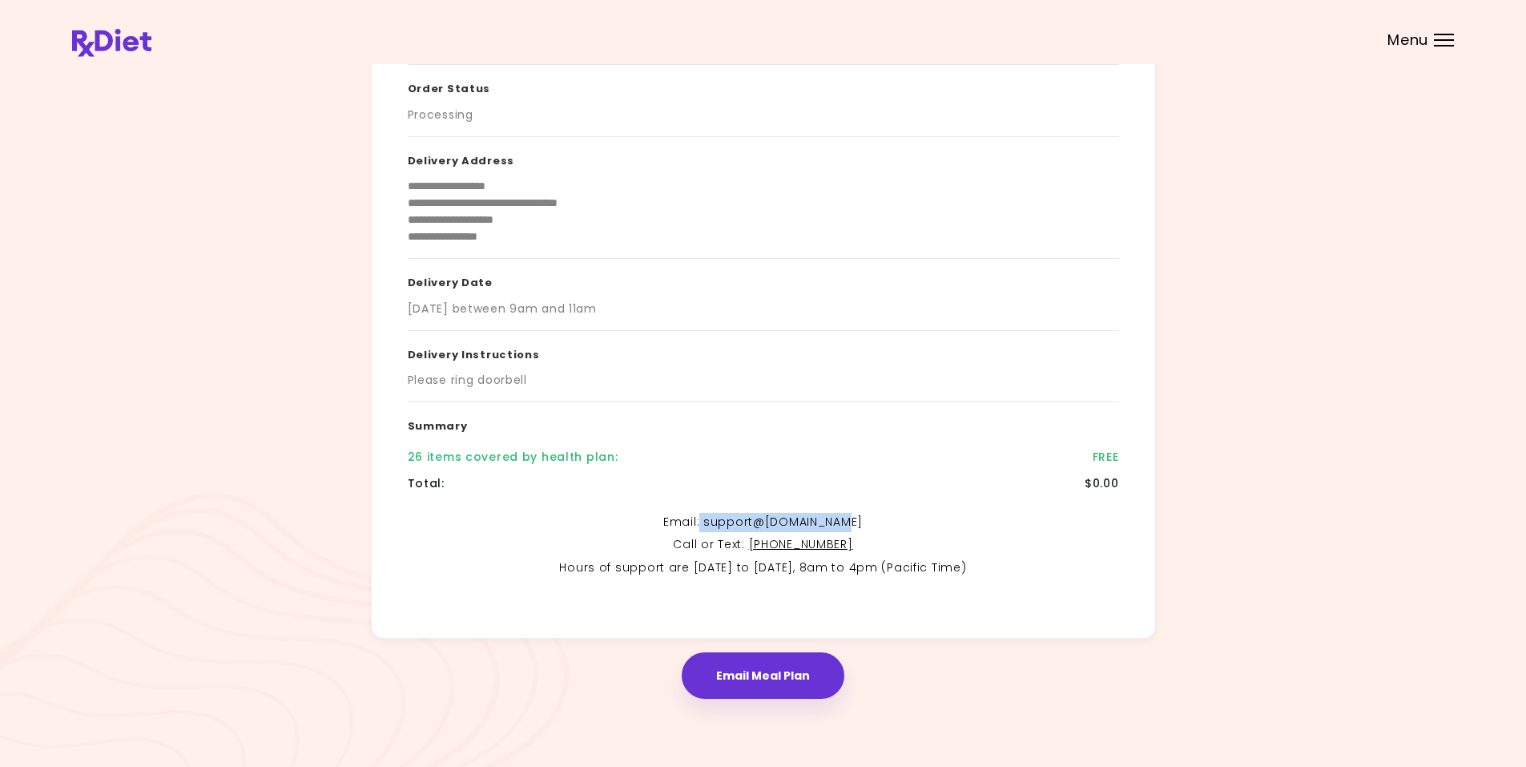
copy p "support@ [DOMAIN_NAME]"
click at [1437, 42] on div "Menu" at bounding box center [1444, 40] width 20 height 13
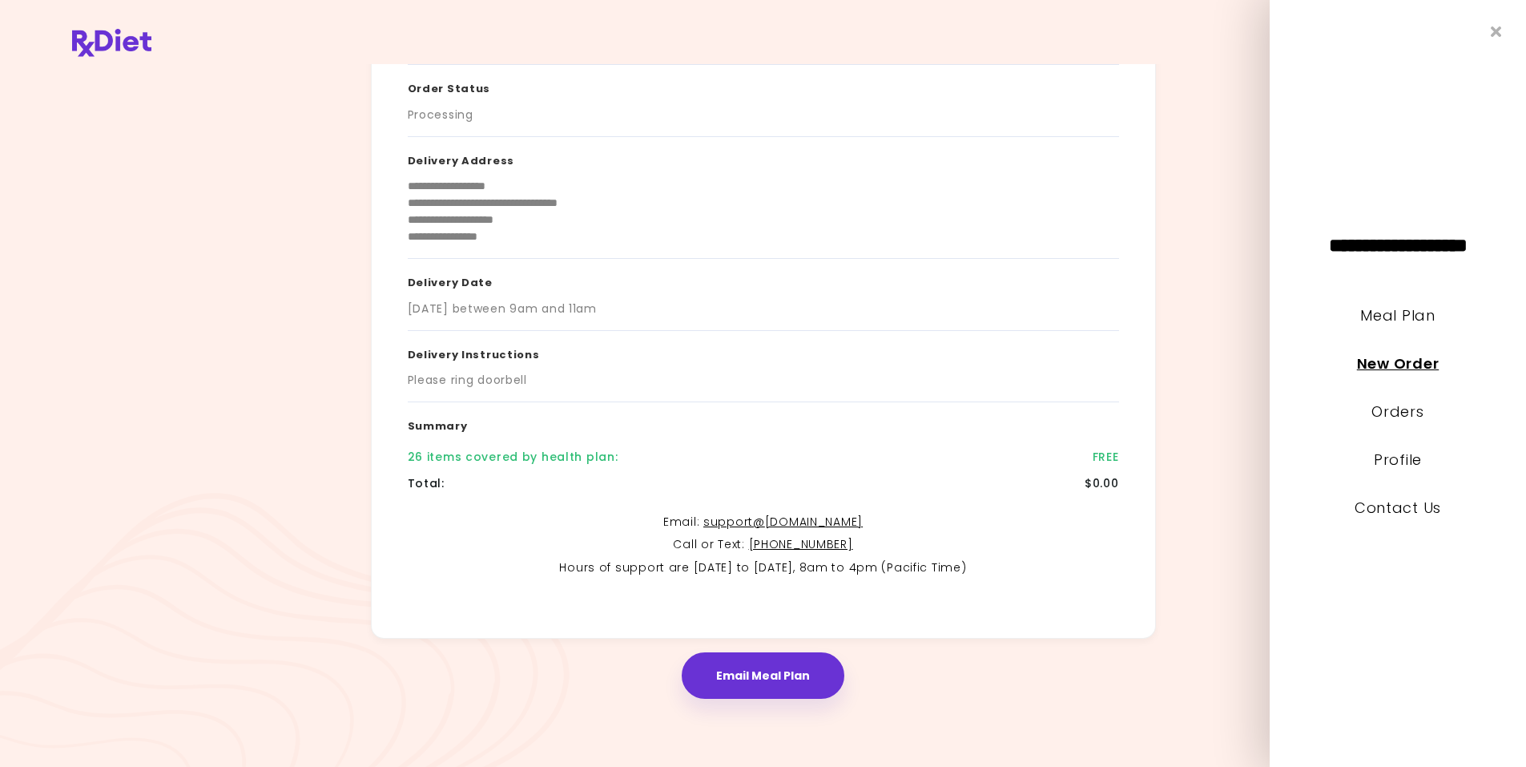
click at [1369, 367] on link "New Order" at bounding box center [1398, 363] width 82 height 20
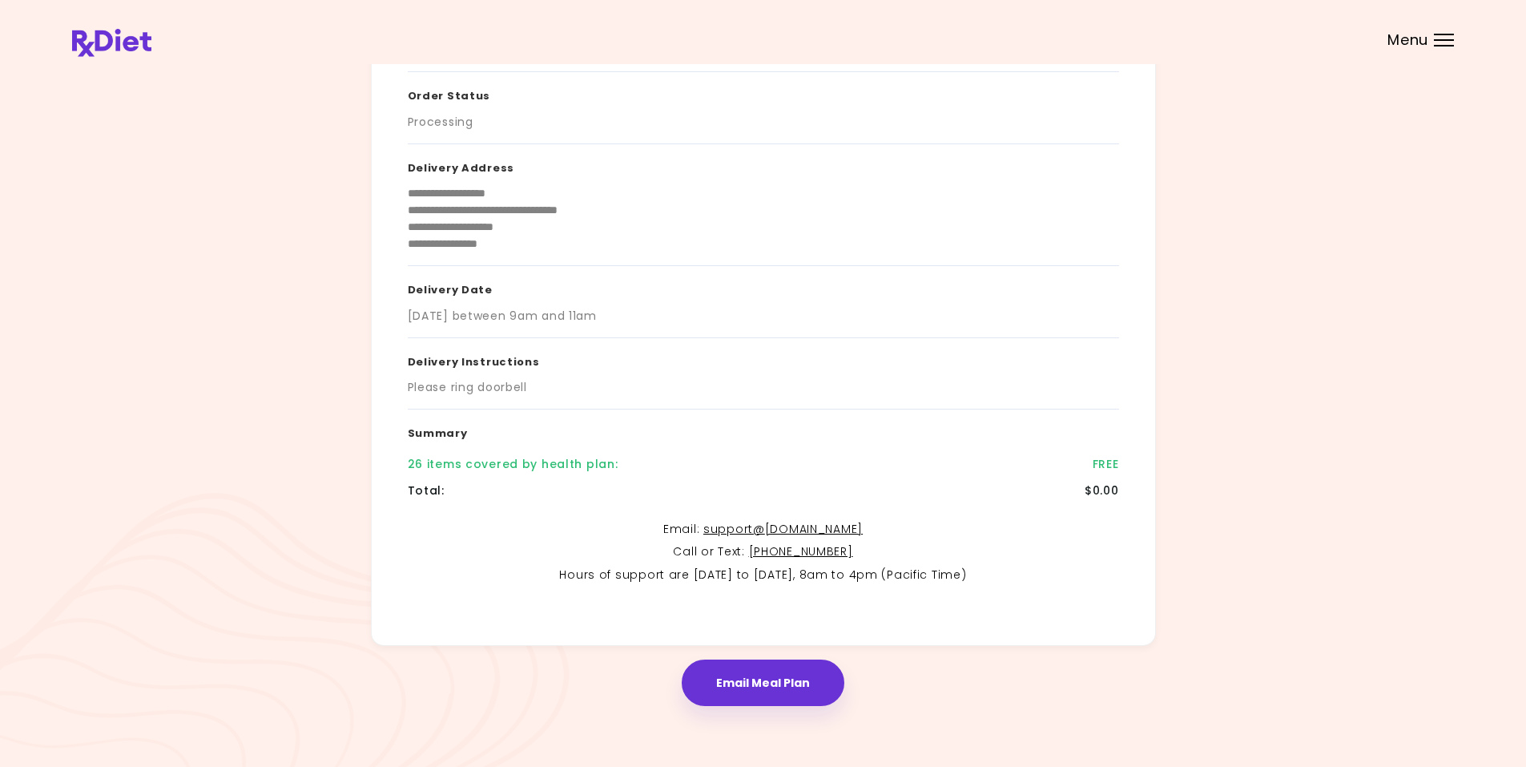
scroll to position [0, 0]
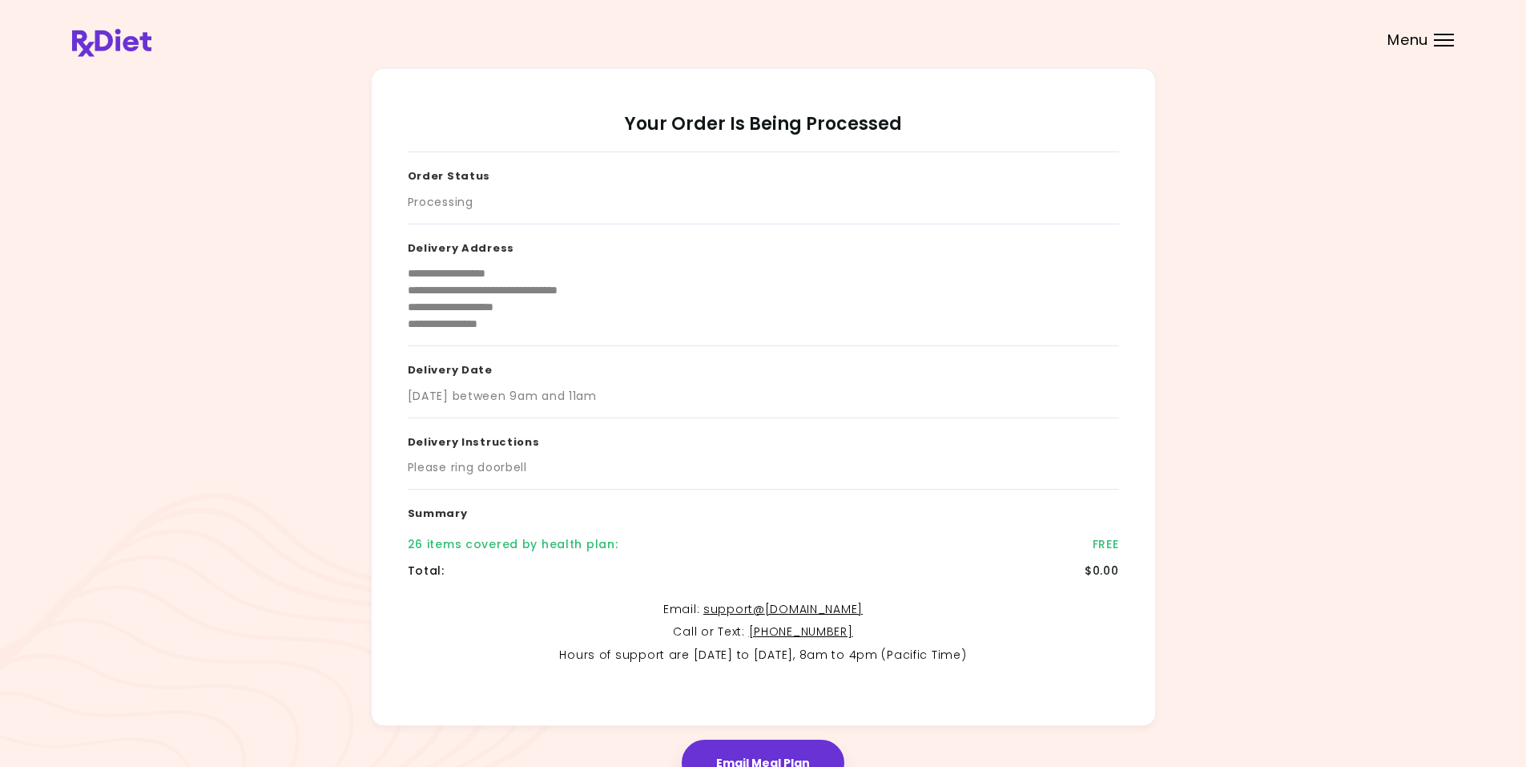
click at [1441, 38] on div "Menu" at bounding box center [1444, 40] width 20 height 13
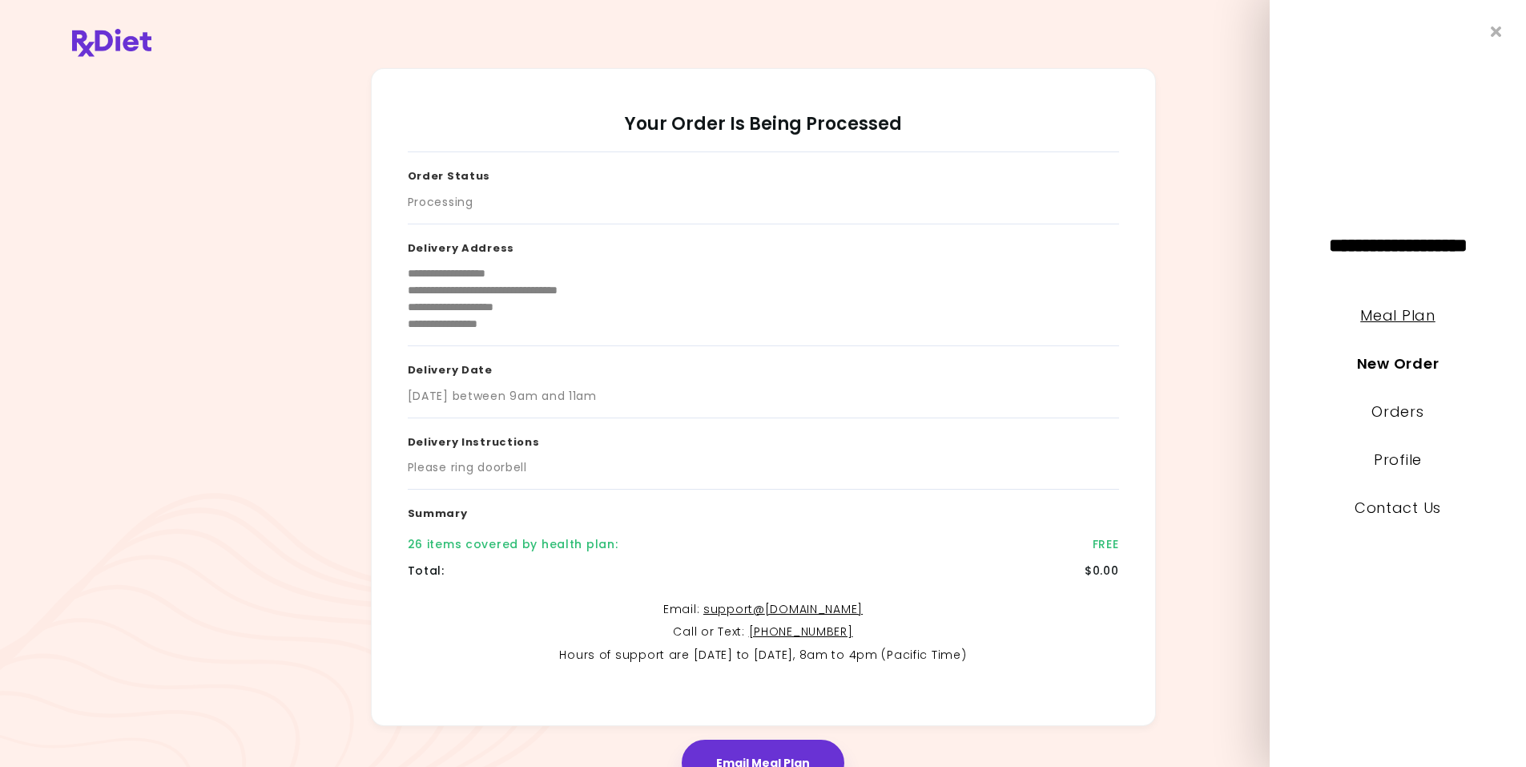
click at [1410, 317] on link "Meal Plan" at bounding box center [1398, 315] width 75 height 20
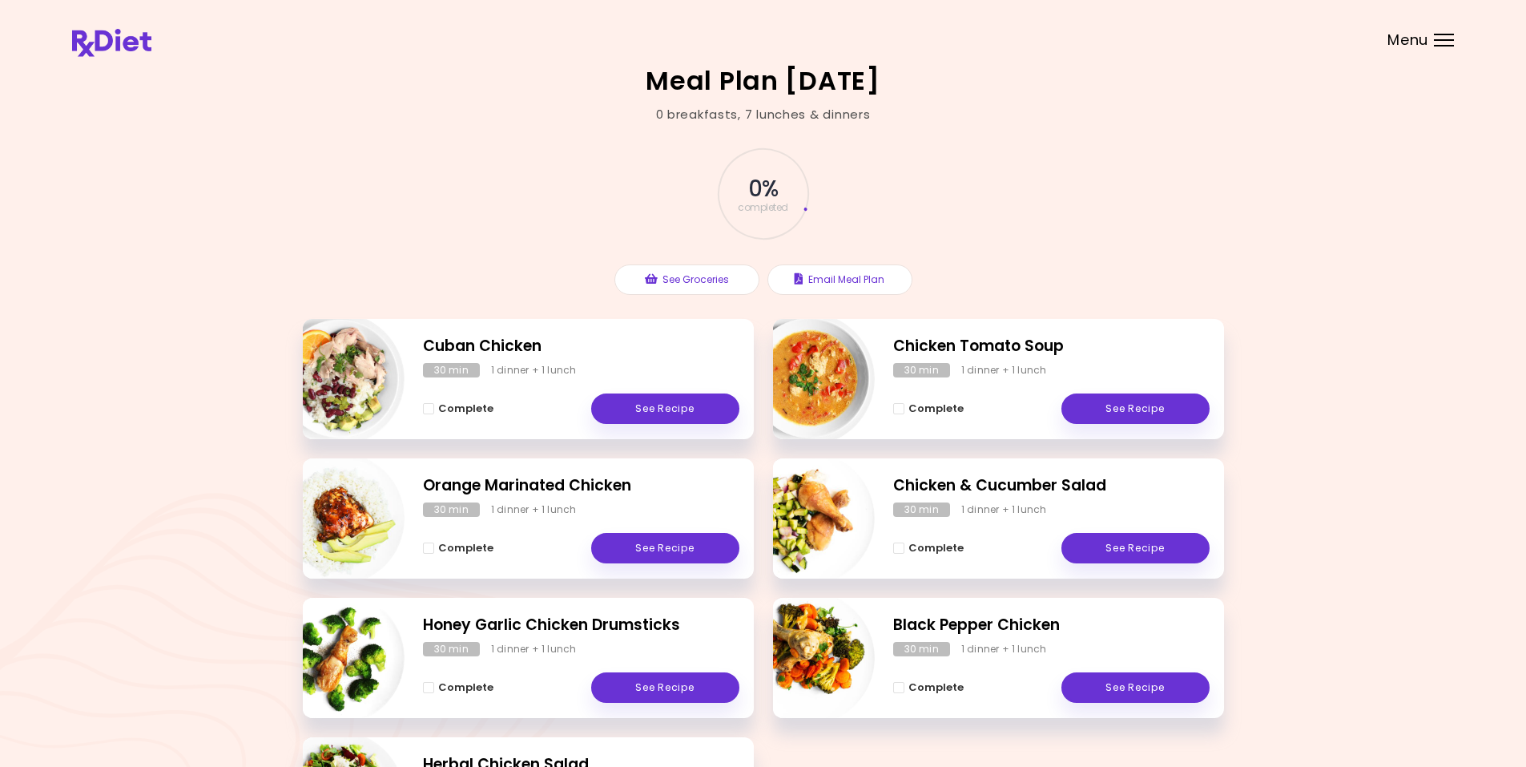
click at [1448, 46] on div at bounding box center [1444, 46] width 20 height 2
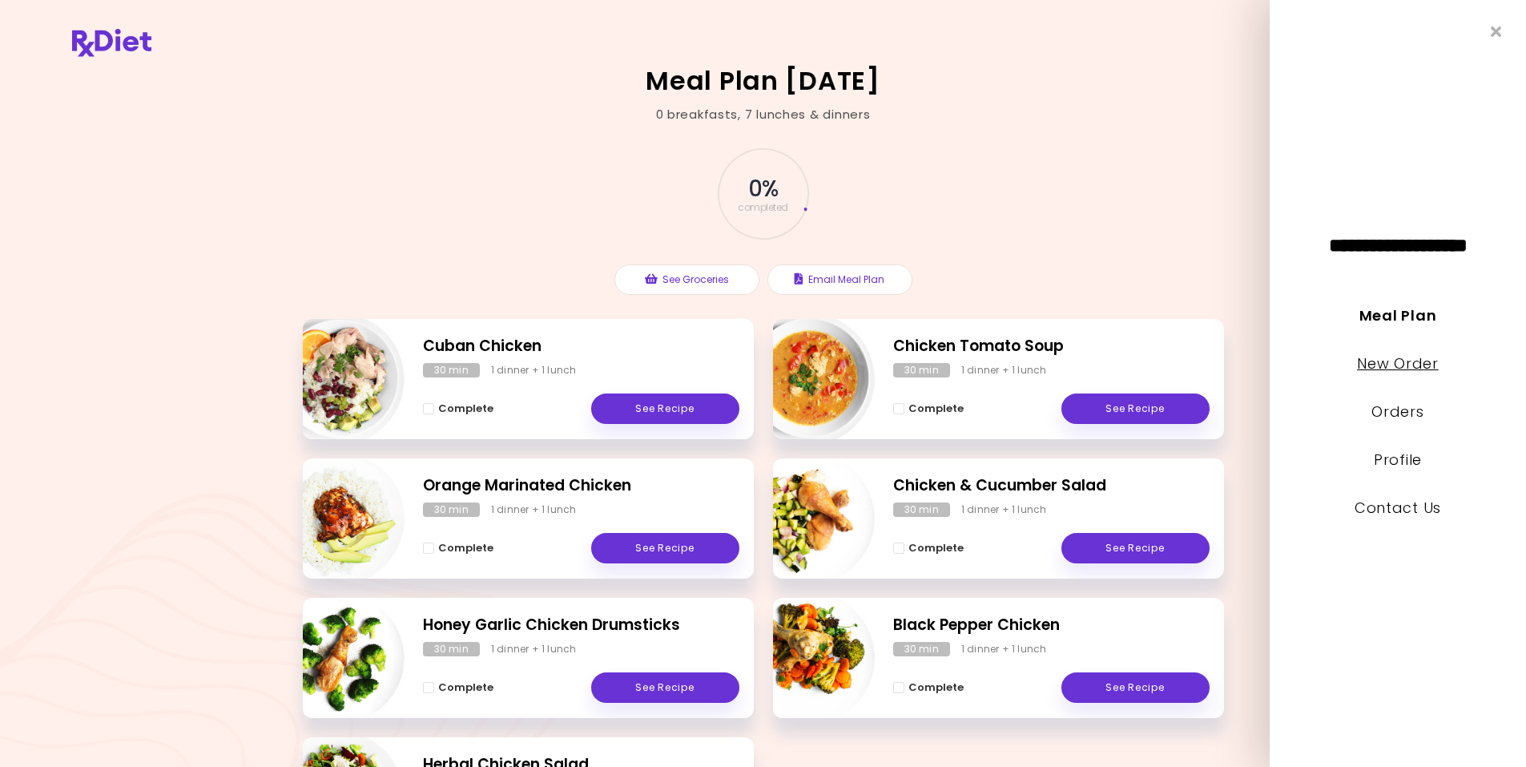
click at [1403, 361] on link "New Order" at bounding box center [1397, 363] width 81 height 20
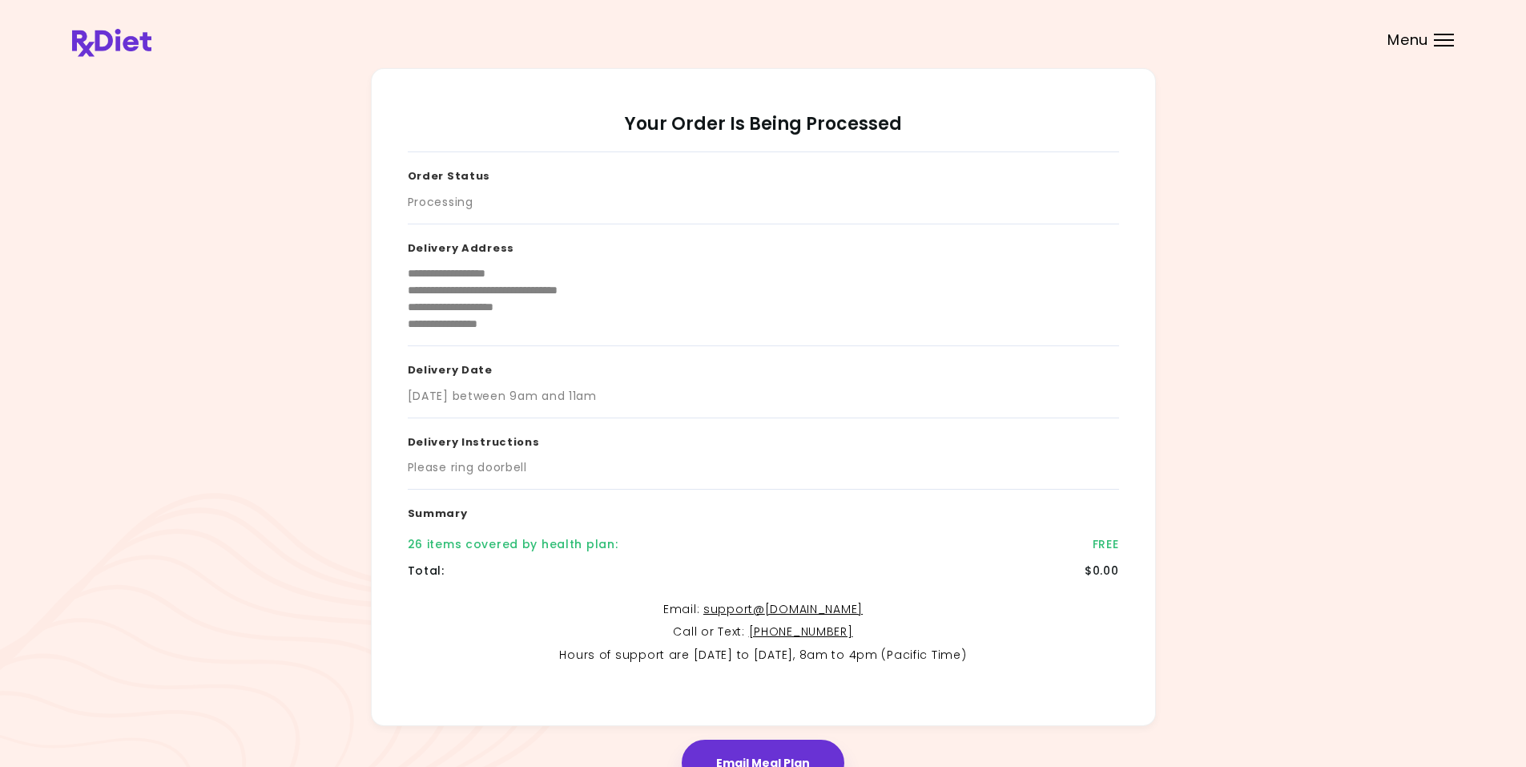
click at [1437, 38] on div "Menu" at bounding box center [1444, 40] width 20 height 13
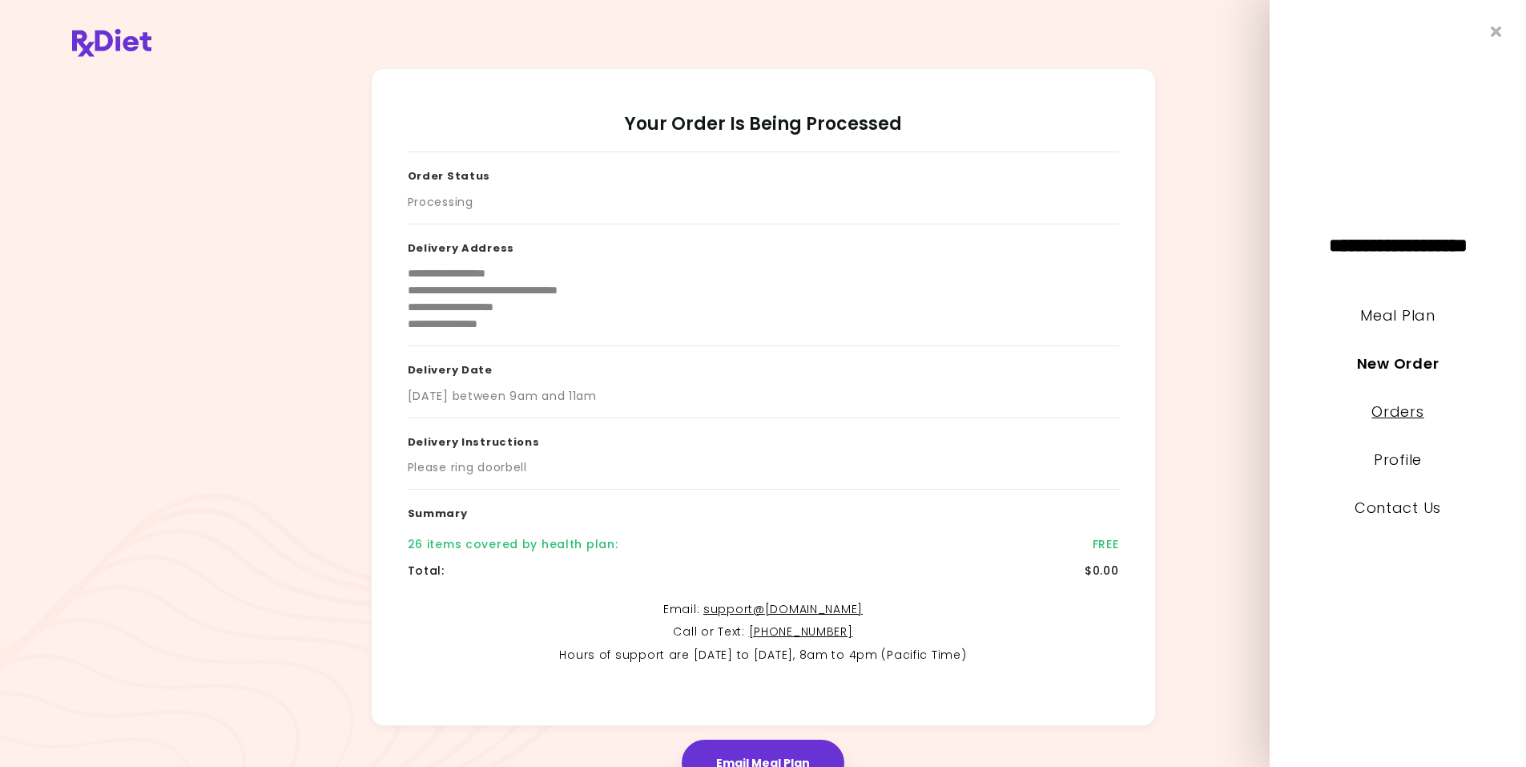
click at [1392, 415] on link "Orders" at bounding box center [1398, 411] width 52 height 20
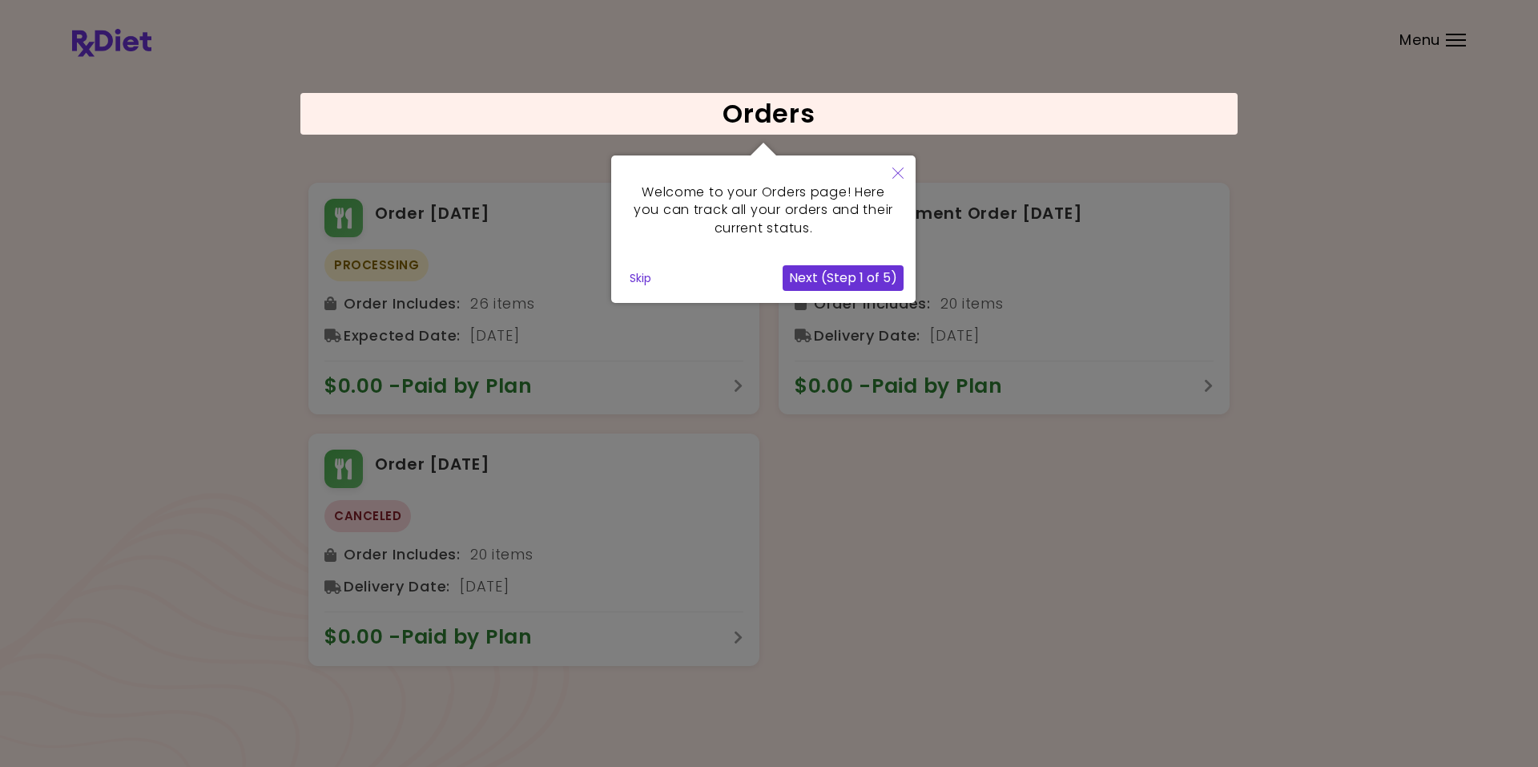
click at [811, 282] on button "Next (Step 1 of 5)" at bounding box center [843, 278] width 121 height 26
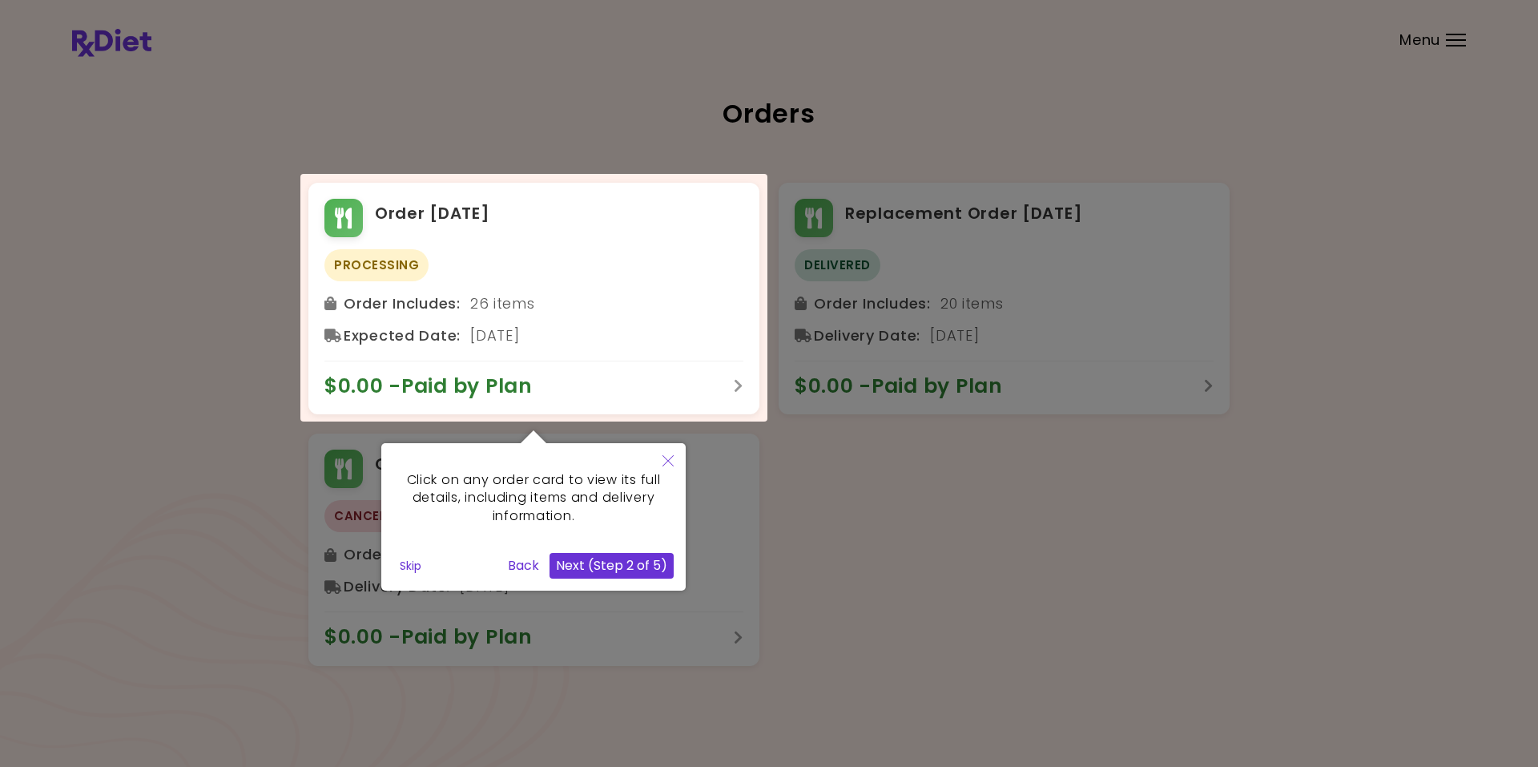
click at [416, 571] on button "Skip" at bounding box center [410, 566] width 34 height 24
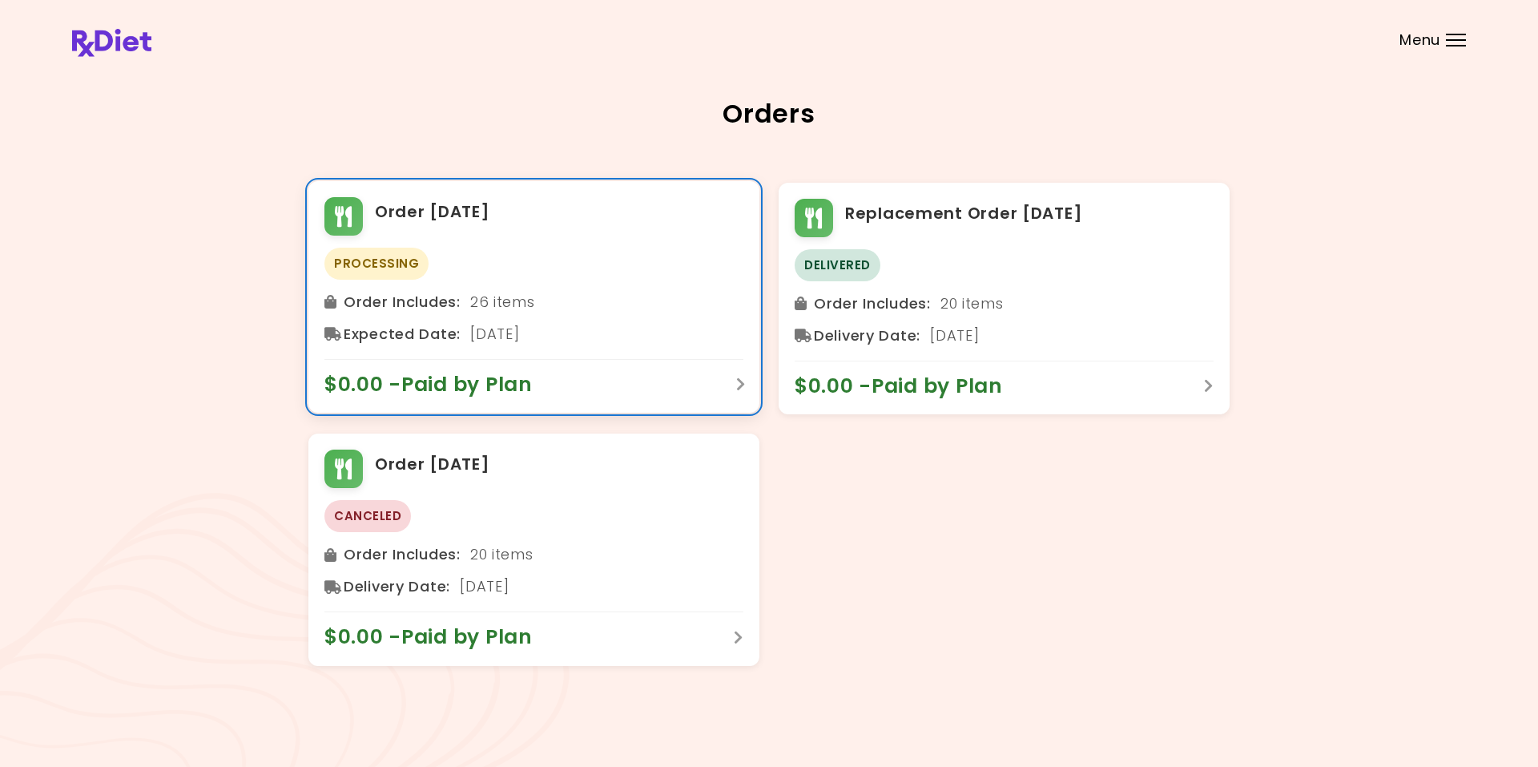
click at [742, 385] on div "Order [DATE] Processing Order Includes : 26 items Expected Date : [DATE] $0.00 …" at bounding box center [533, 297] width 451 height 232
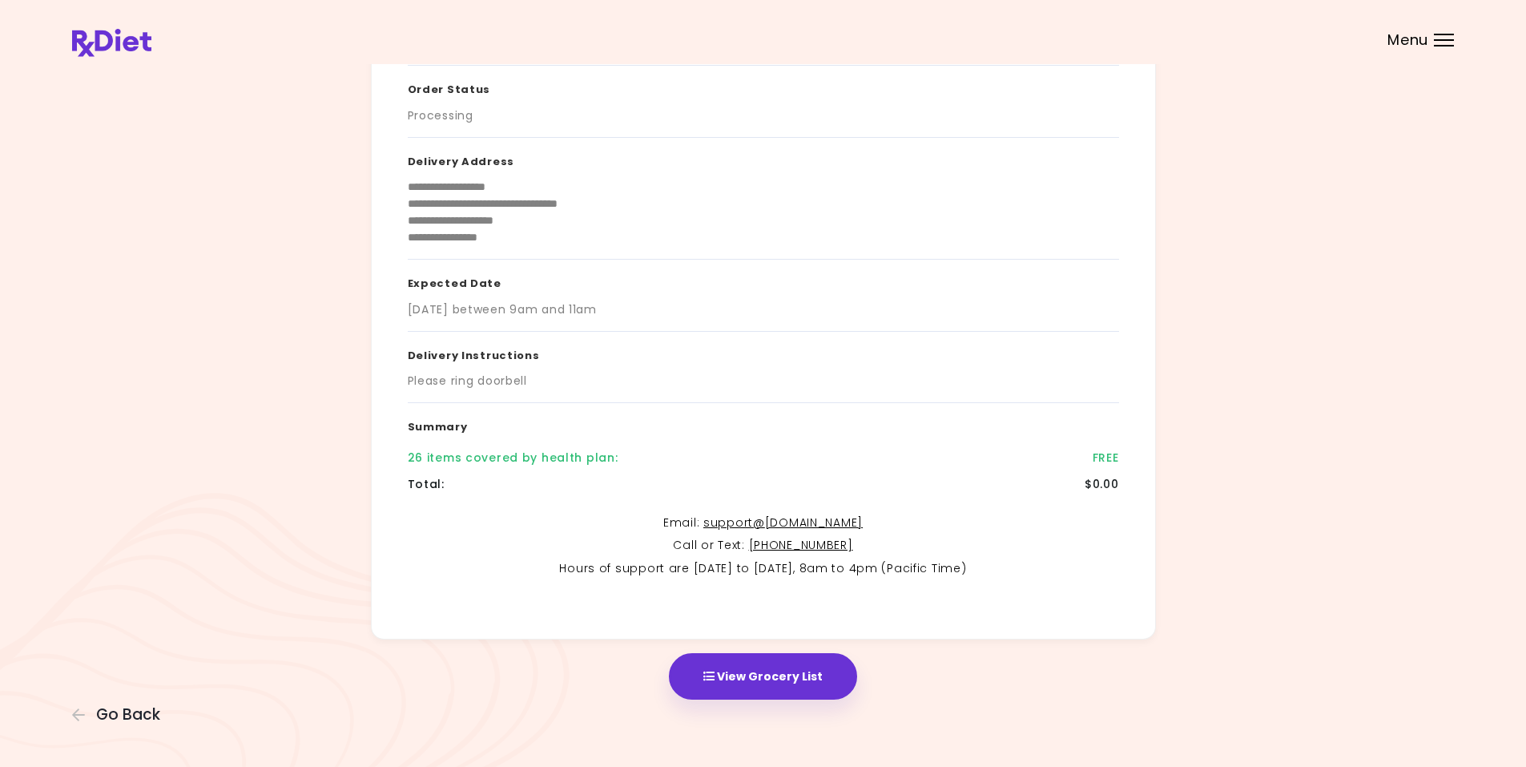
scroll to position [87, 0]
click at [1442, 41] on div "Menu" at bounding box center [1444, 40] width 20 height 13
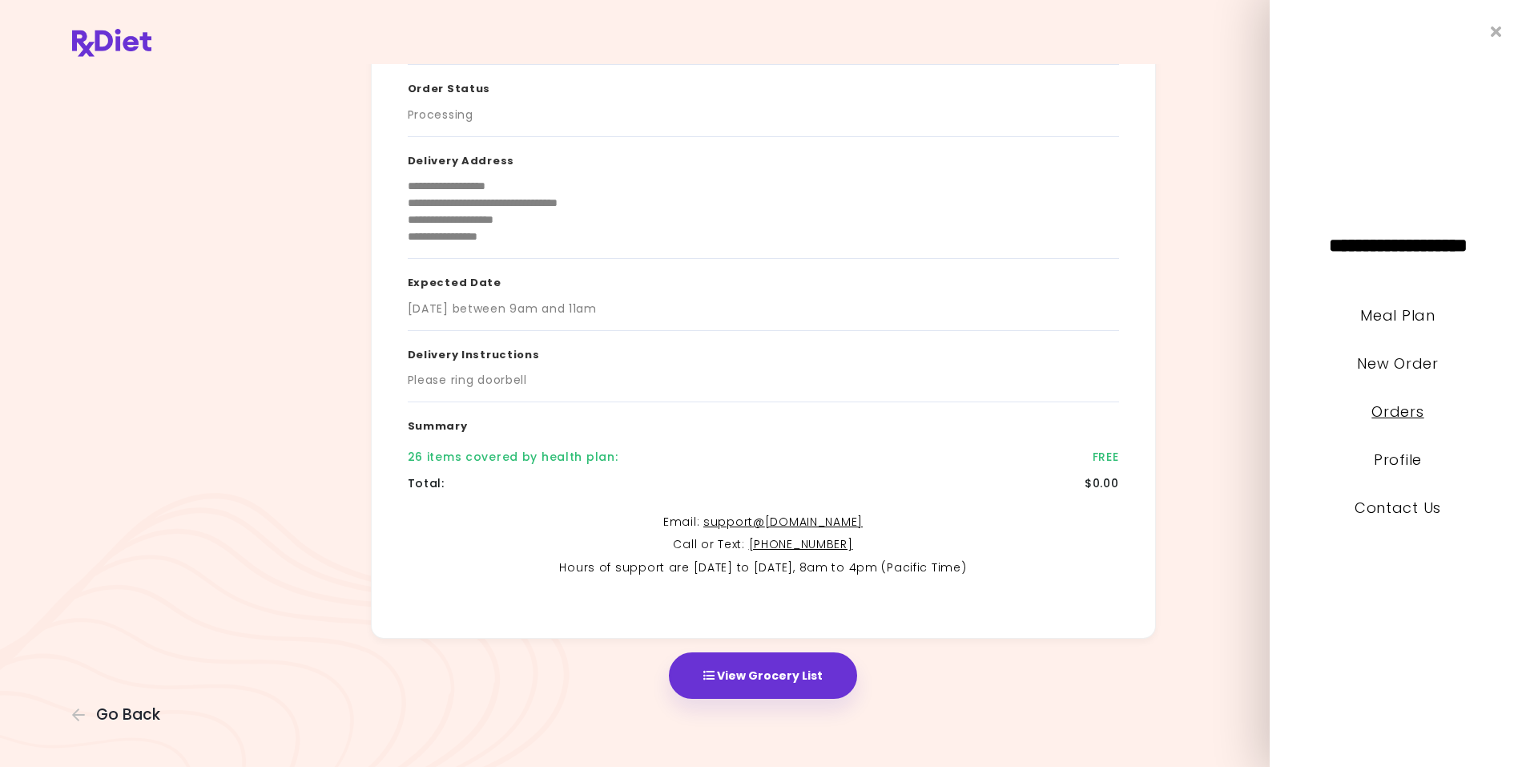
click at [1392, 417] on link "Orders" at bounding box center [1398, 411] width 52 height 20
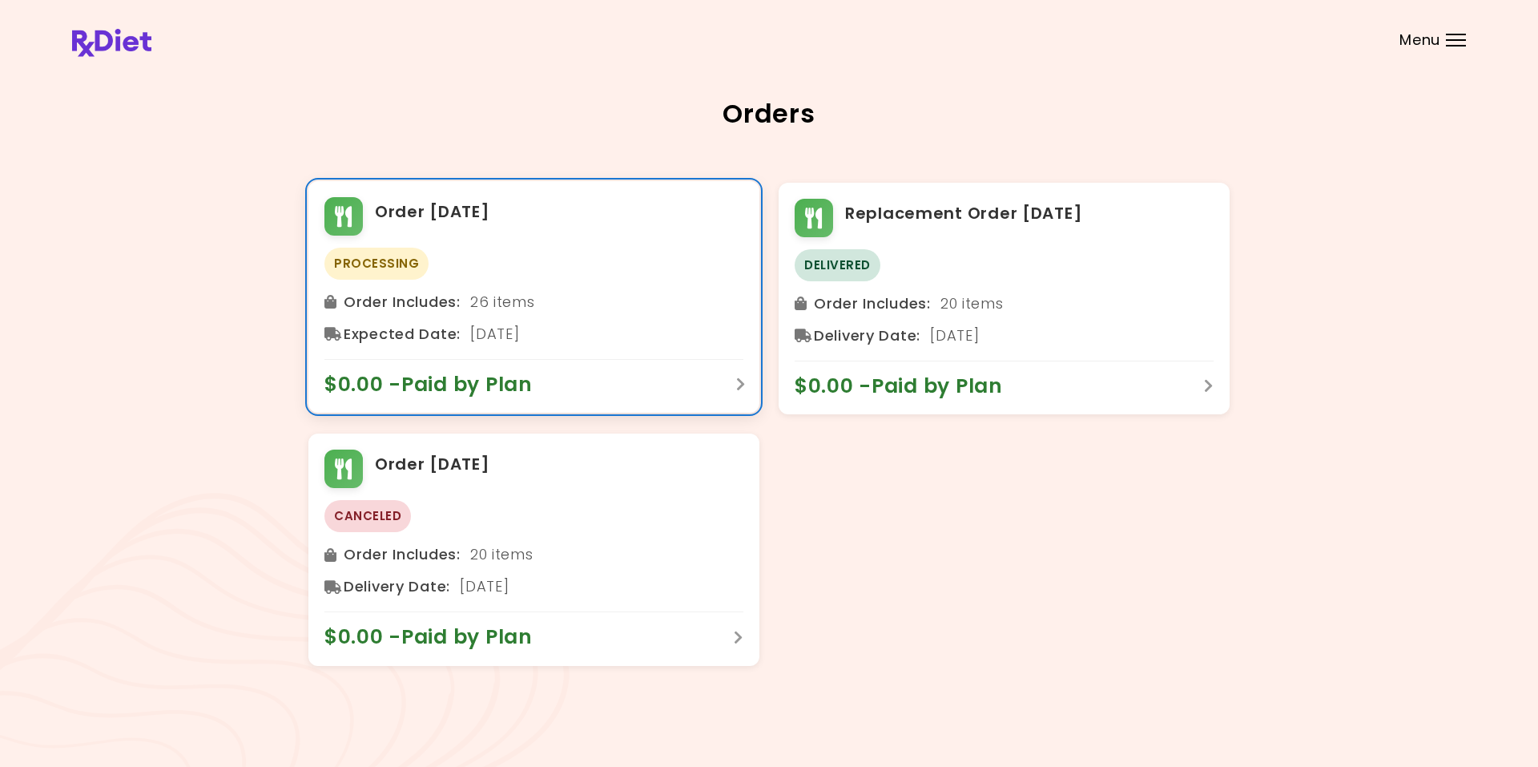
click at [501, 388] on span "$0.00 - Paid by Plan" at bounding box center [437, 385] width 224 height 26
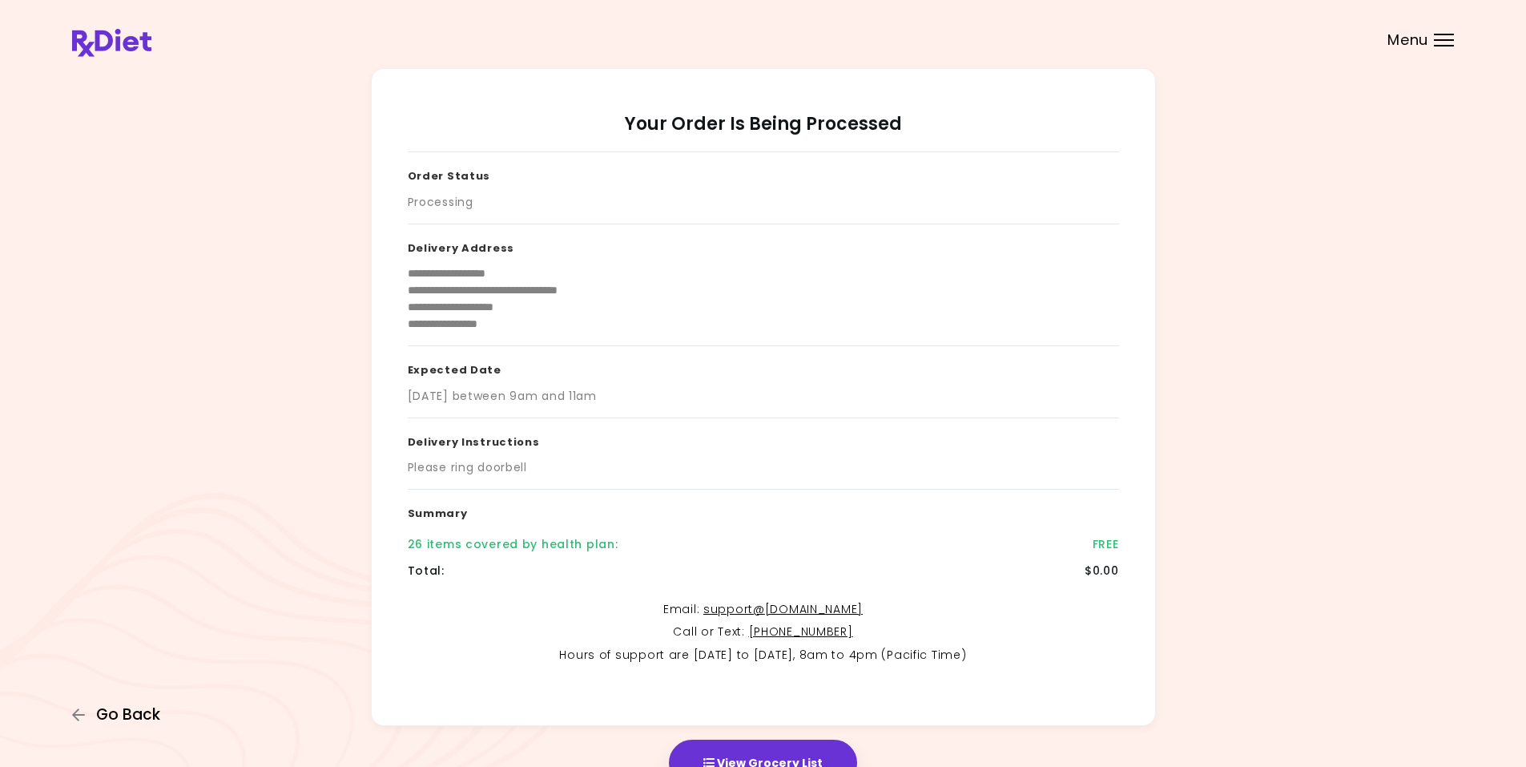
click at [129, 719] on span "Go Back" at bounding box center [128, 715] width 64 height 18
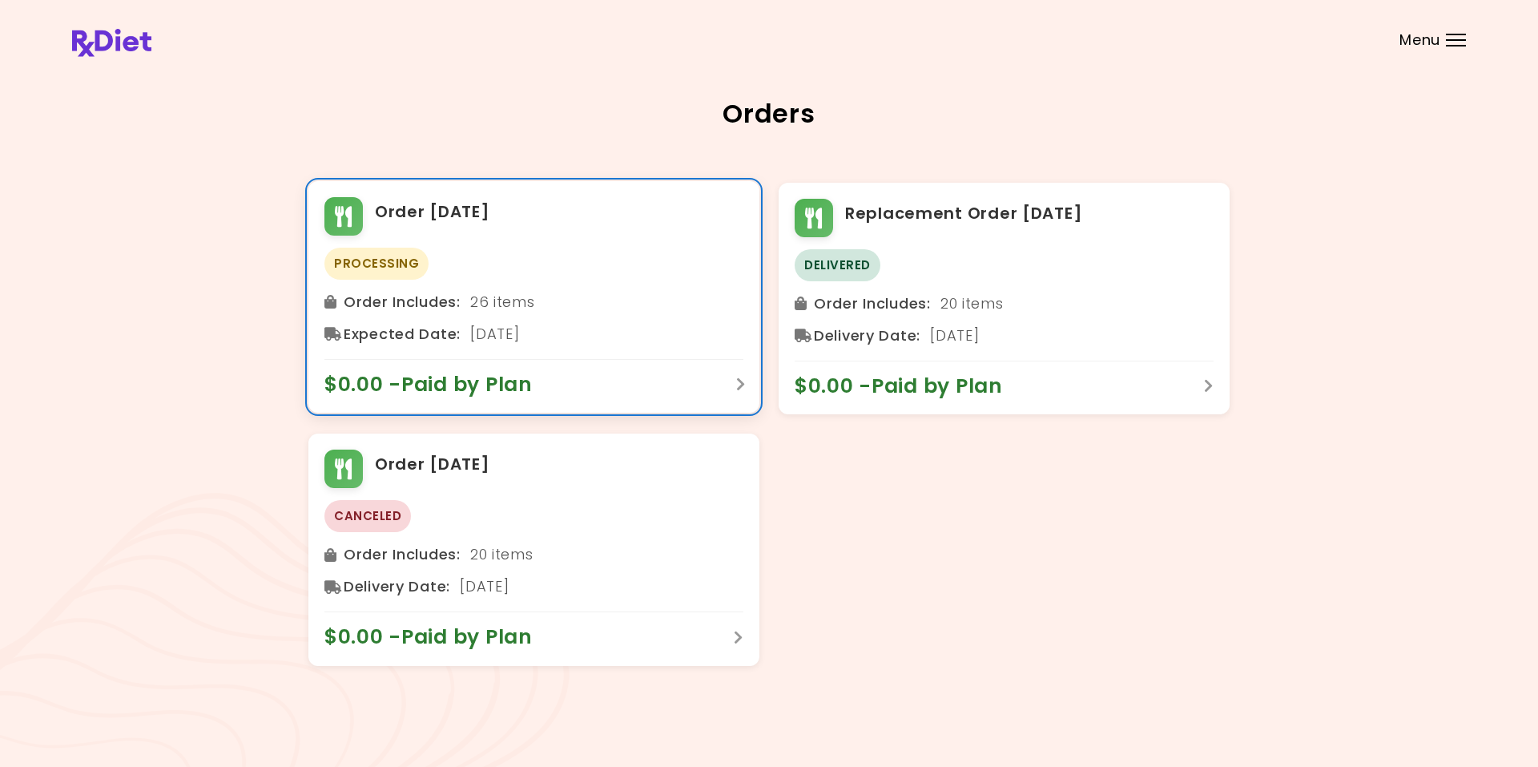
click at [742, 382] on div "Order [DATE] Processing Order Includes : 26 items Expected Date : [DATE] $0.00 …" at bounding box center [533, 297] width 451 height 232
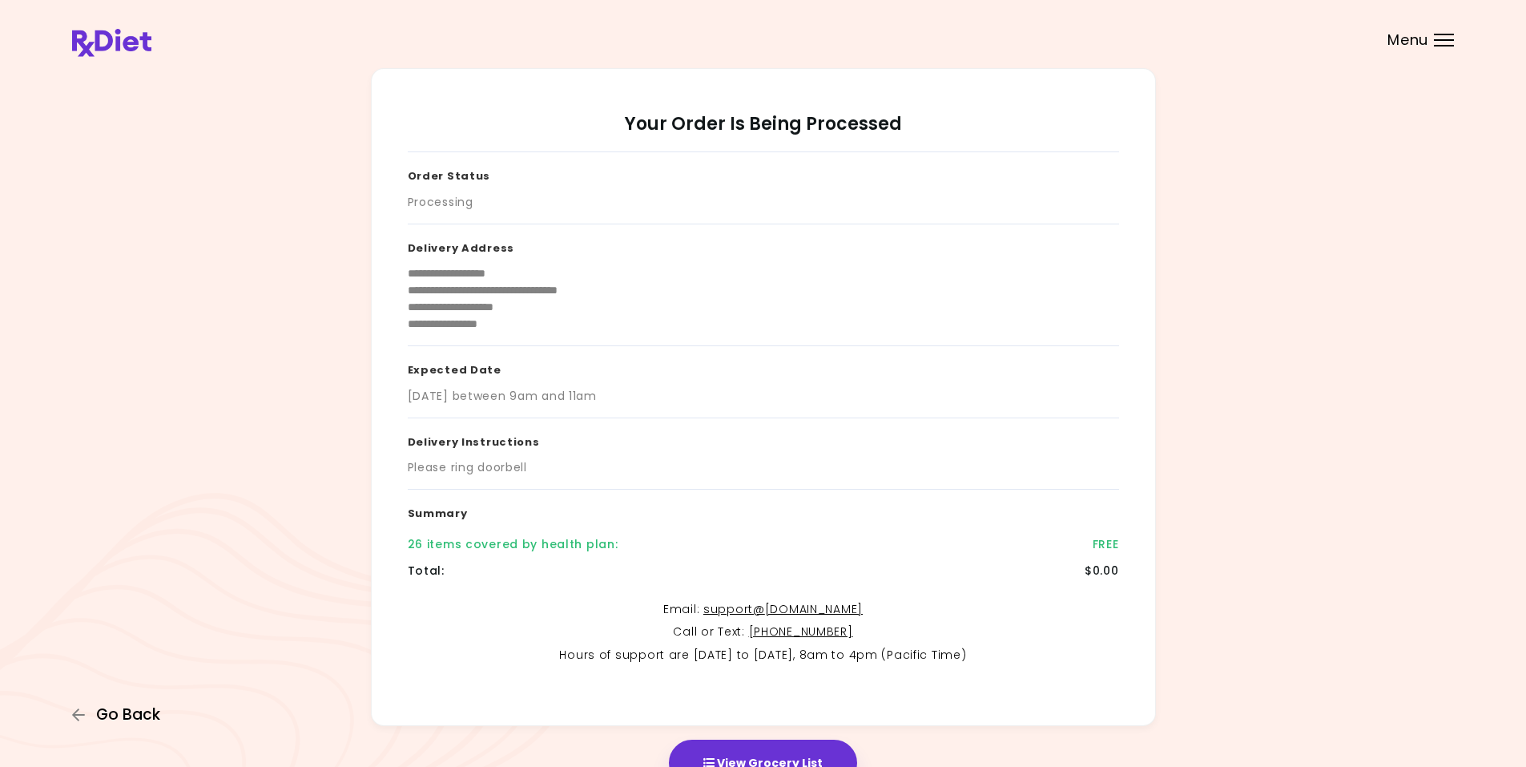
click at [82, 711] on icon "button" at bounding box center [79, 715] width 14 height 14
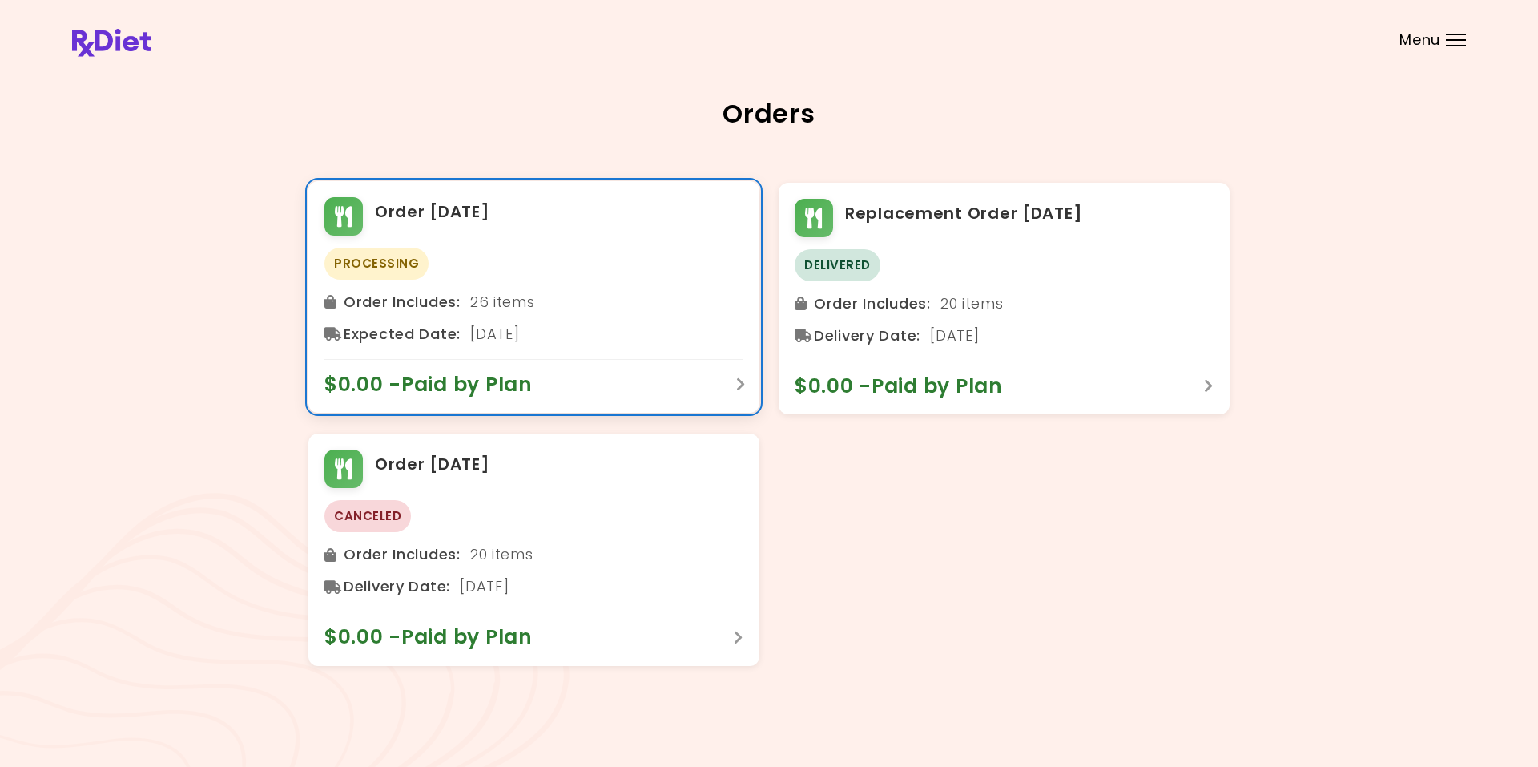
click at [359, 267] on span "Processing" at bounding box center [377, 264] width 104 height 32
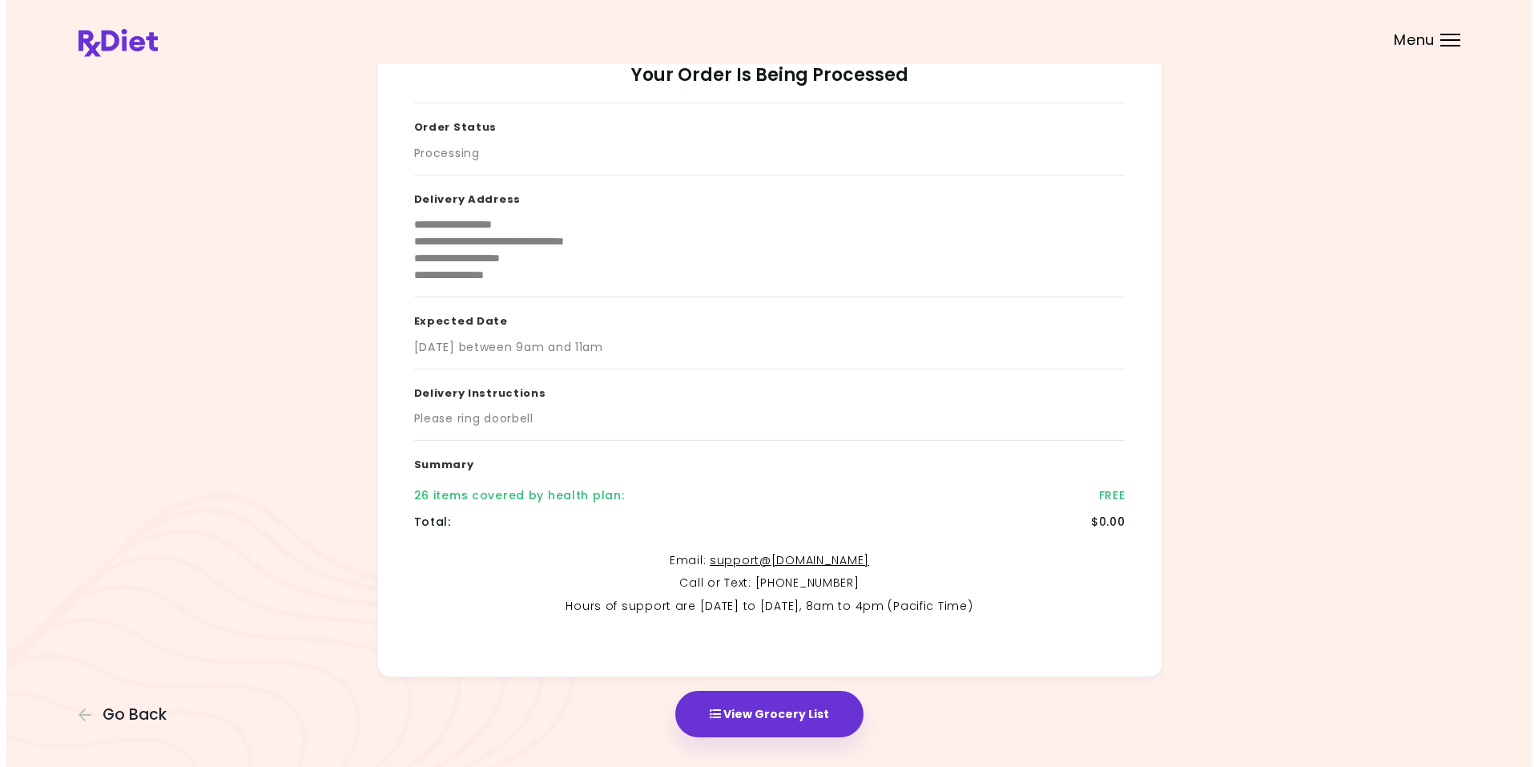
scroll to position [87, 0]
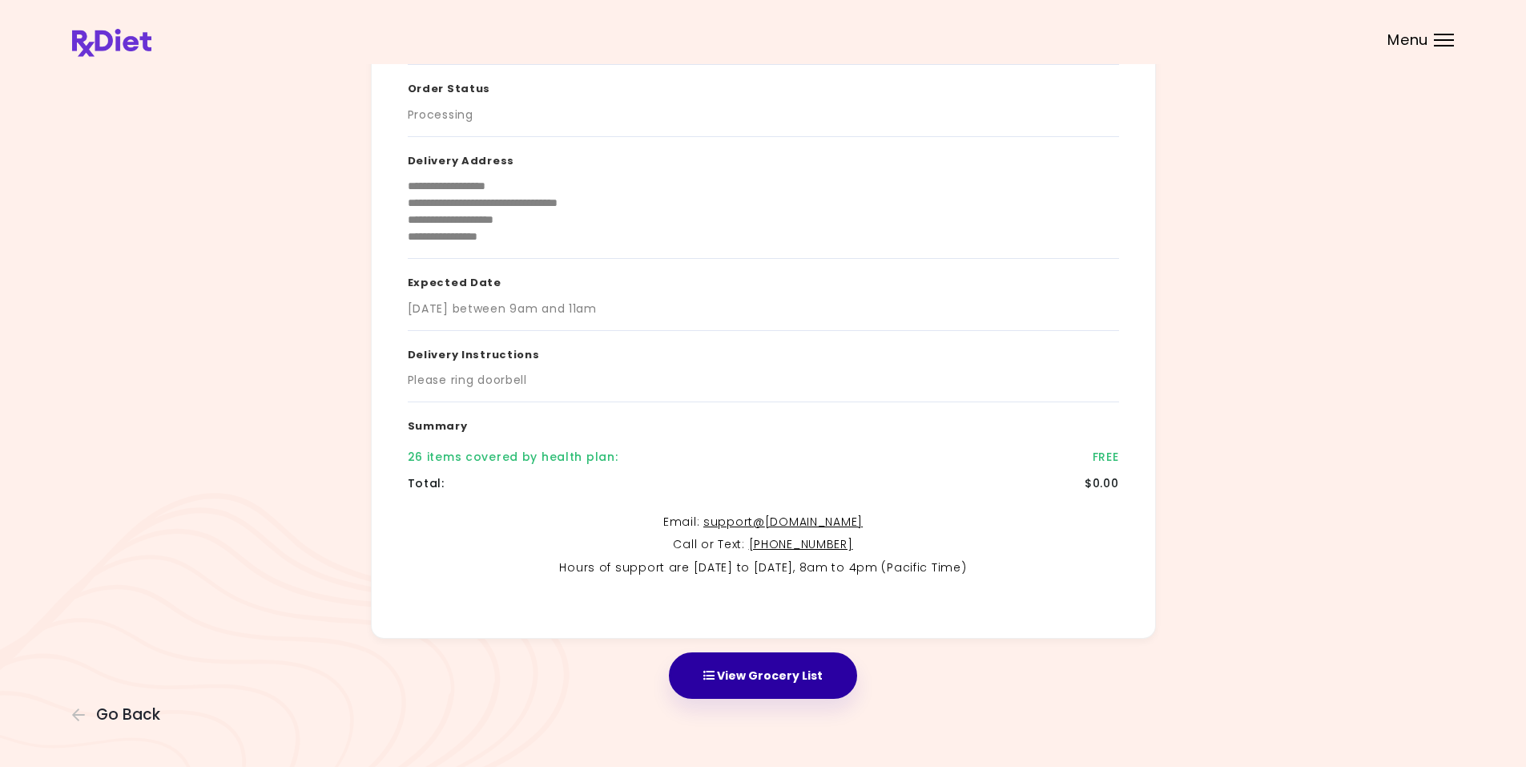
click at [760, 677] on button "View Grocery List" at bounding box center [763, 675] width 188 height 46
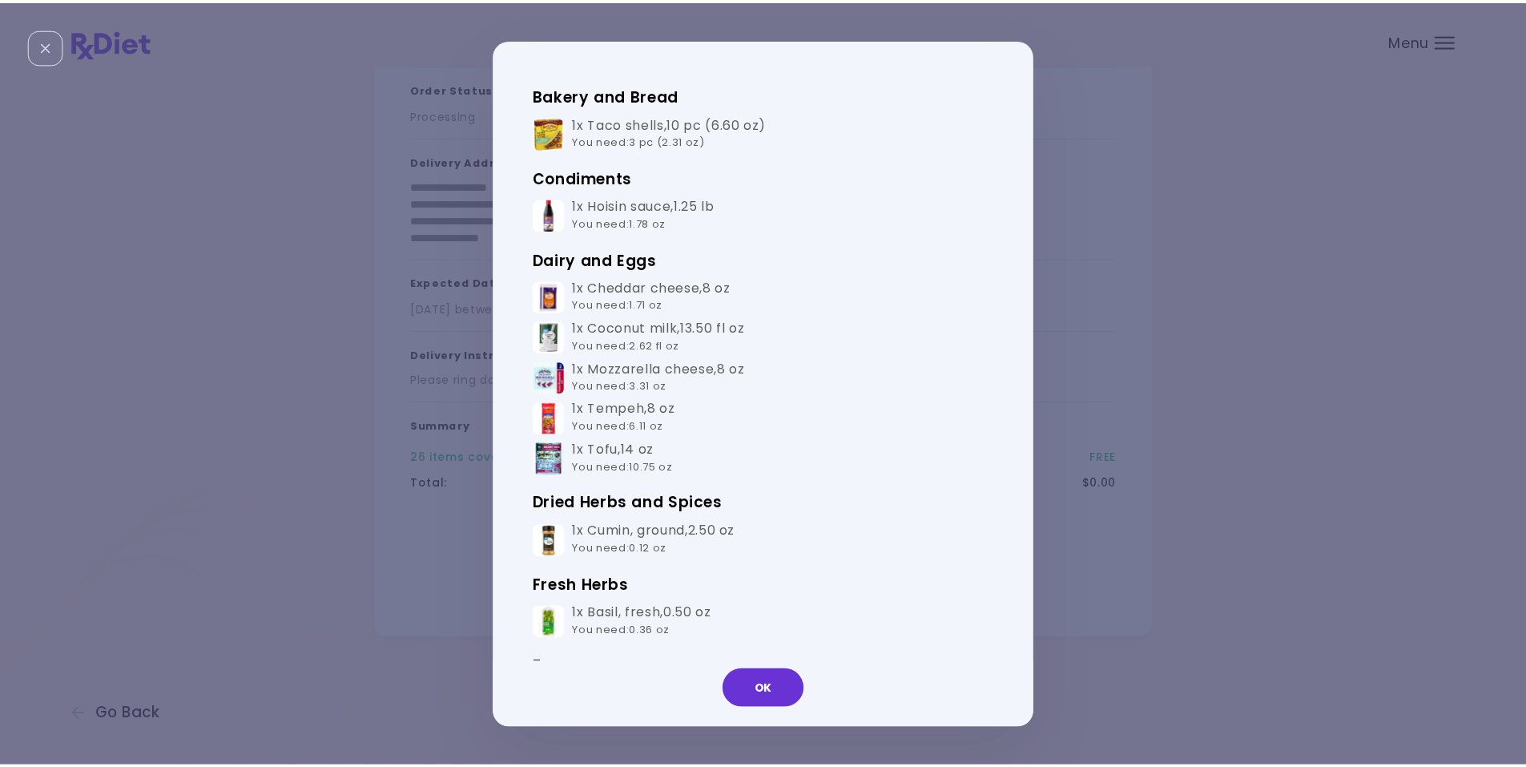
scroll to position [0, 0]
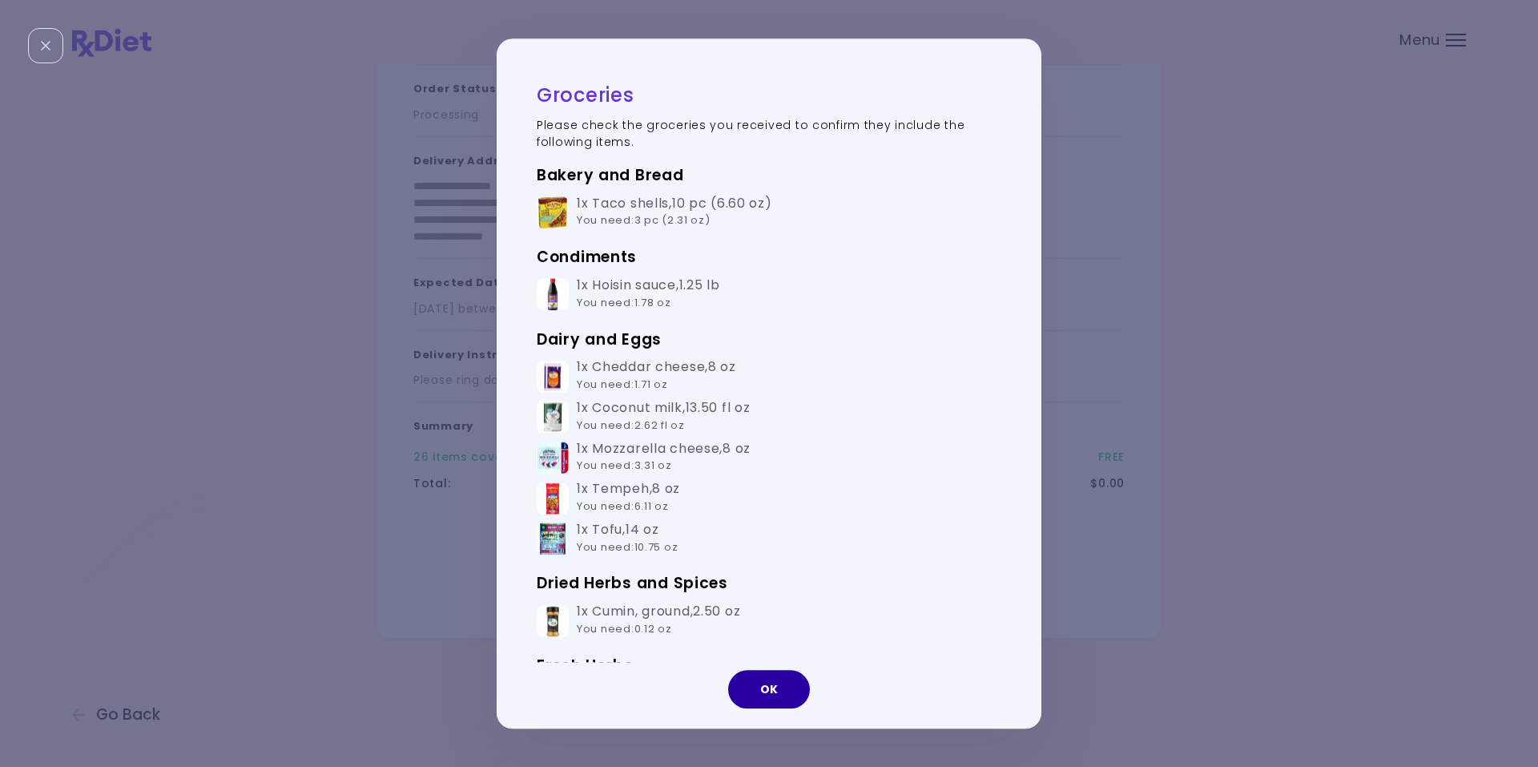
click at [770, 684] on button "OK" at bounding box center [769, 689] width 82 height 38
